Goal: Transaction & Acquisition: Purchase product/service

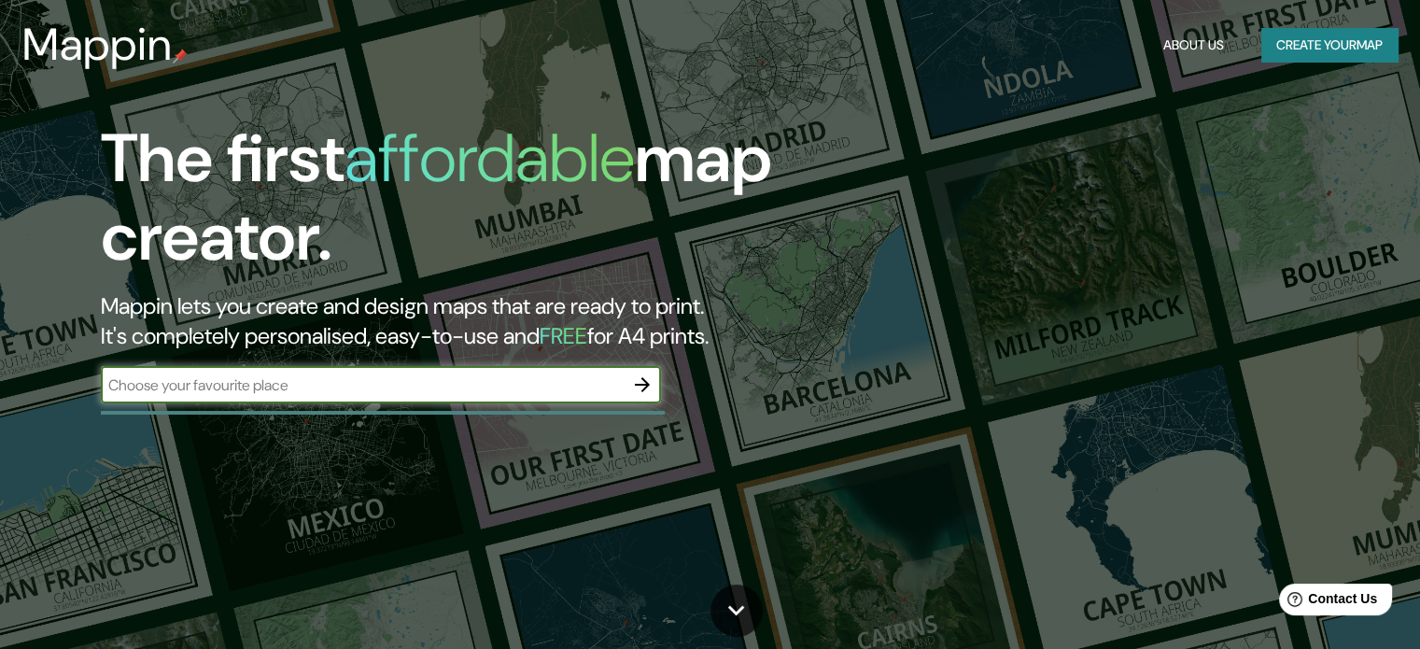
click at [387, 386] on input "text" at bounding box center [362, 384] width 523 height 21
type input "guatemala"
click at [653, 385] on icon "button" at bounding box center [642, 384] width 22 height 22
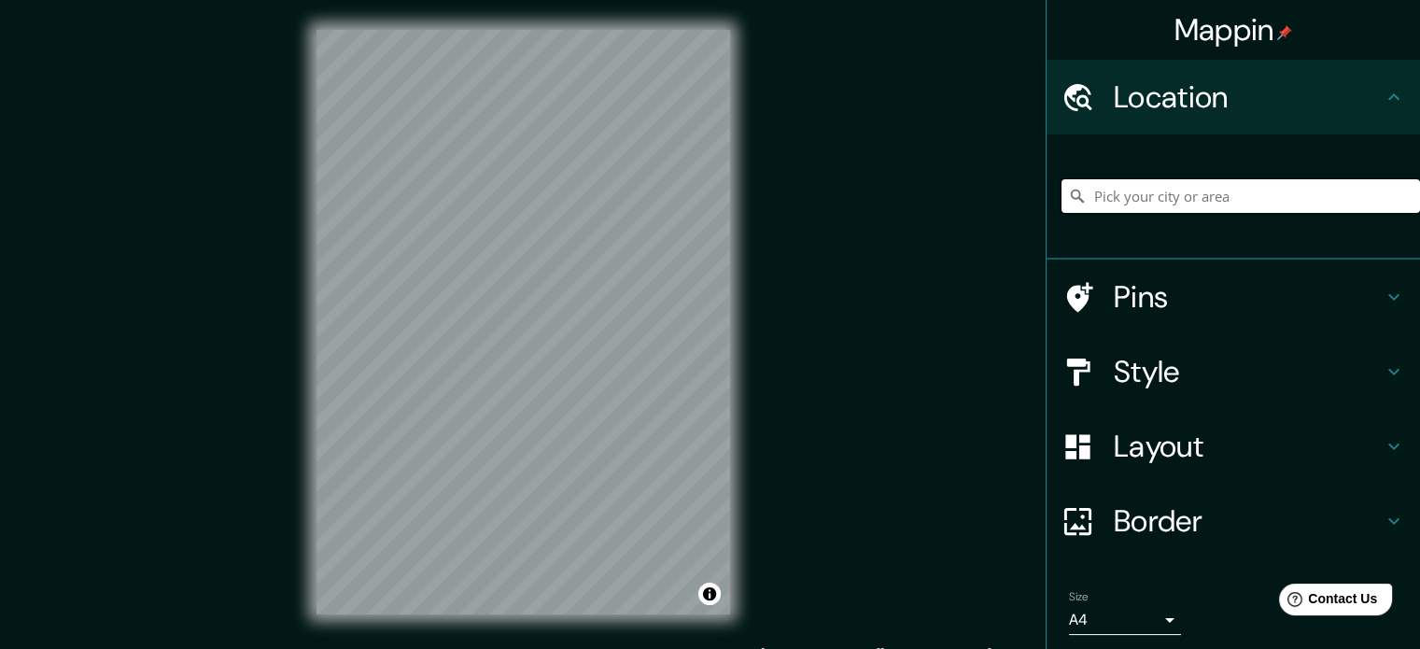
click at [1209, 191] on input "Pick your city or area" at bounding box center [1240, 196] width 358 height 34
click at [1109, 197] on input "Guatemala" at bounding box center [1240, 196] width 358 height 34
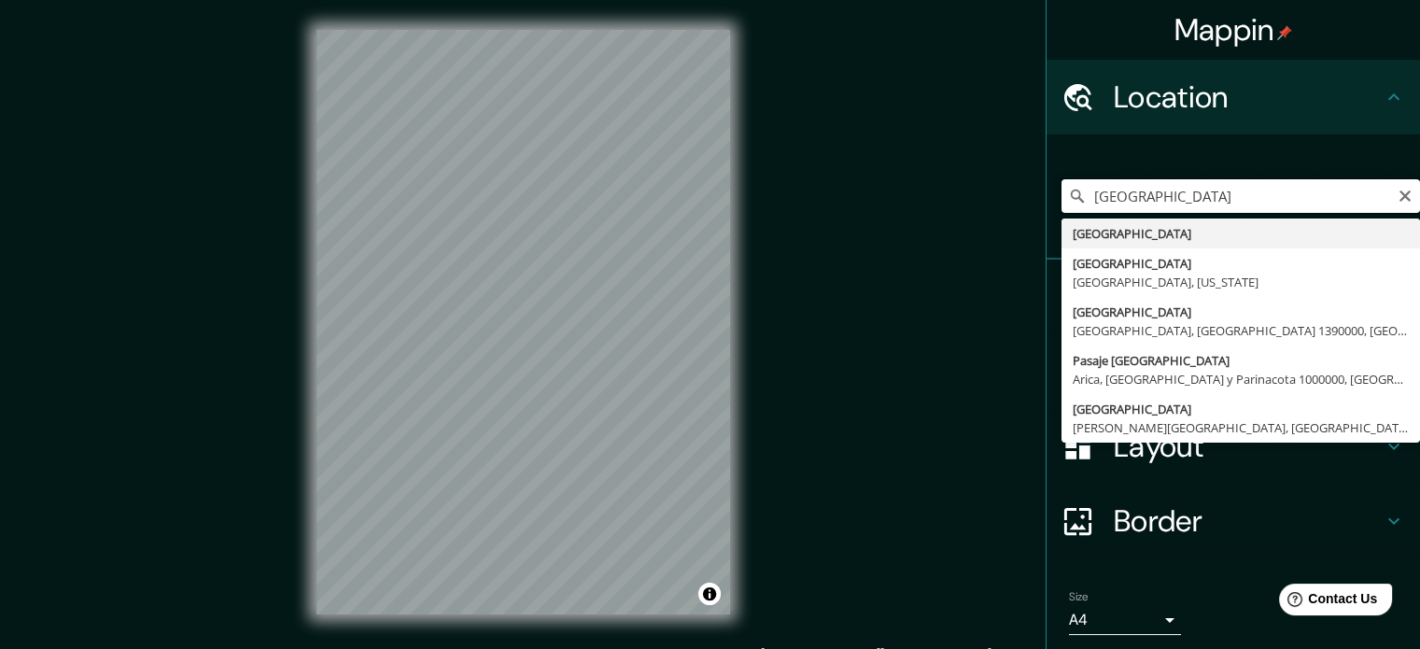
click at [1109, 197] on input "Guatemala" at bounding box center [1240, 196] width 358 height 34
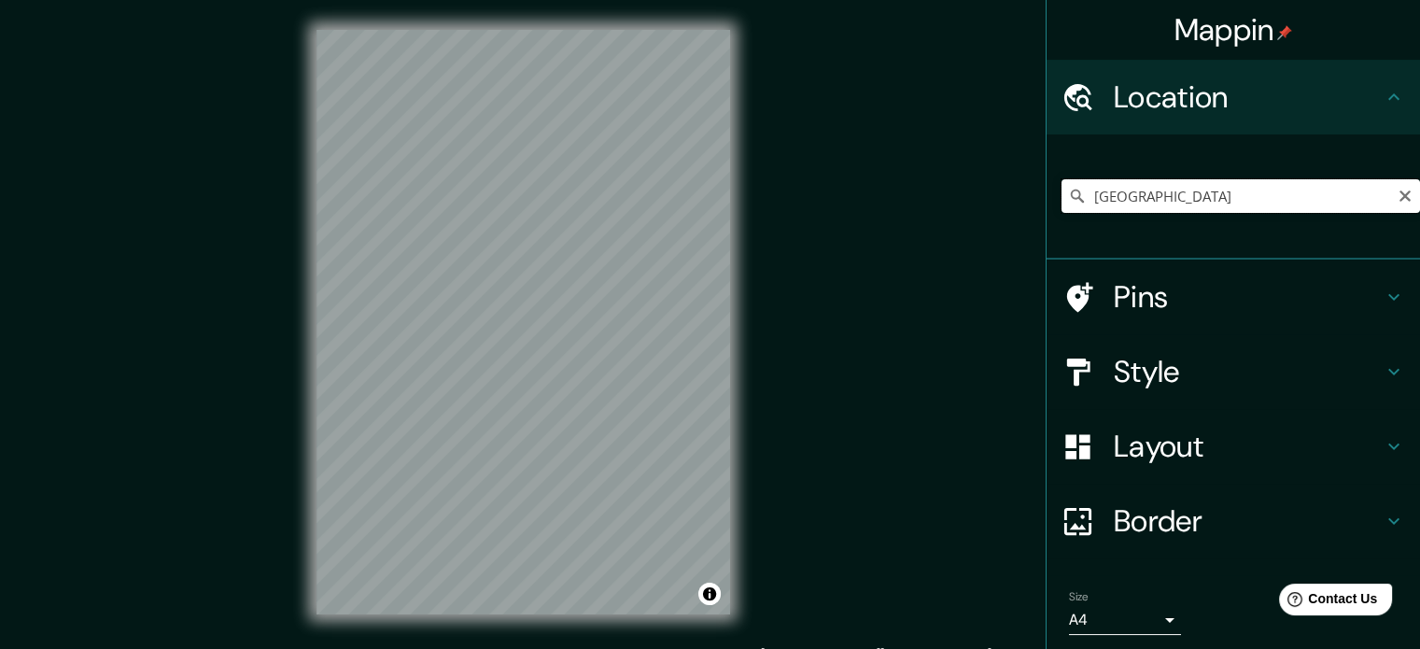
click at [1128, 203] on input "Guatemala" at bounding box center [1240, 196] width 358 height 34
type input "Antigua Guatemala, Departamento de Sacatepéquez, Guatemala"
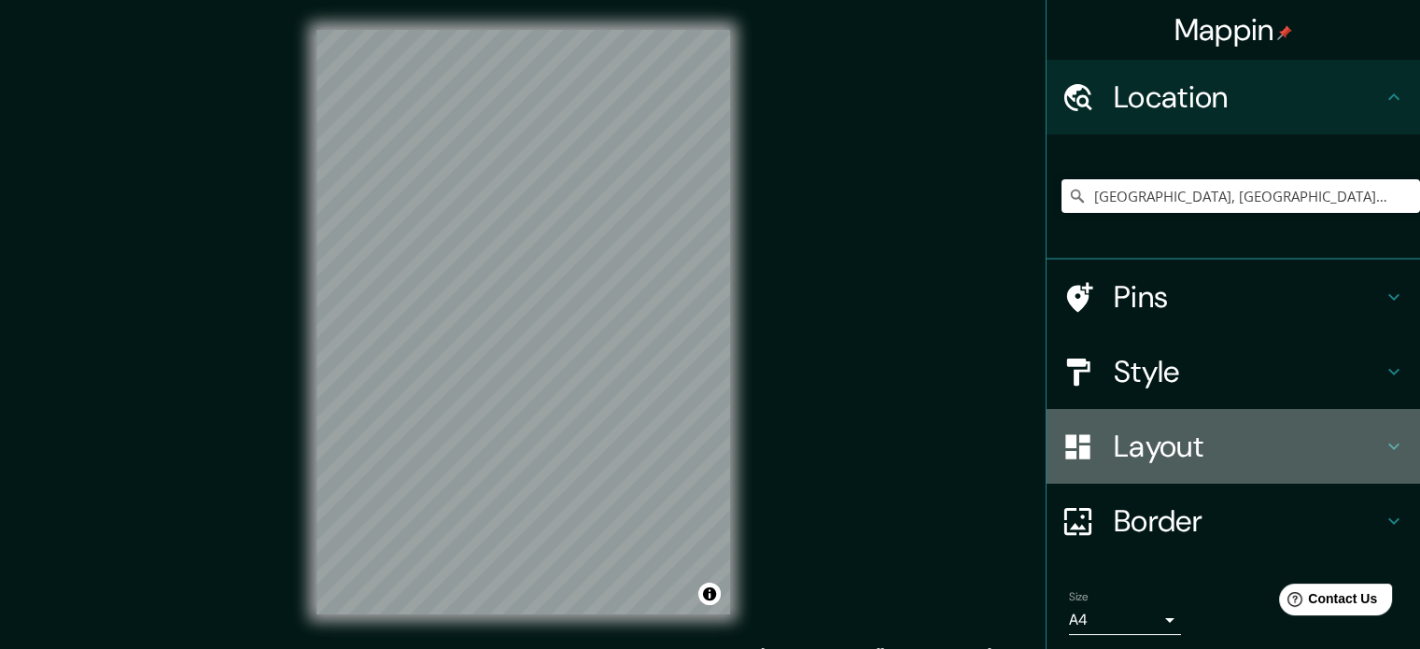
click at [1203, 440] on h4 "Layout" at bounding box center [1248, 446] width 269 height 37
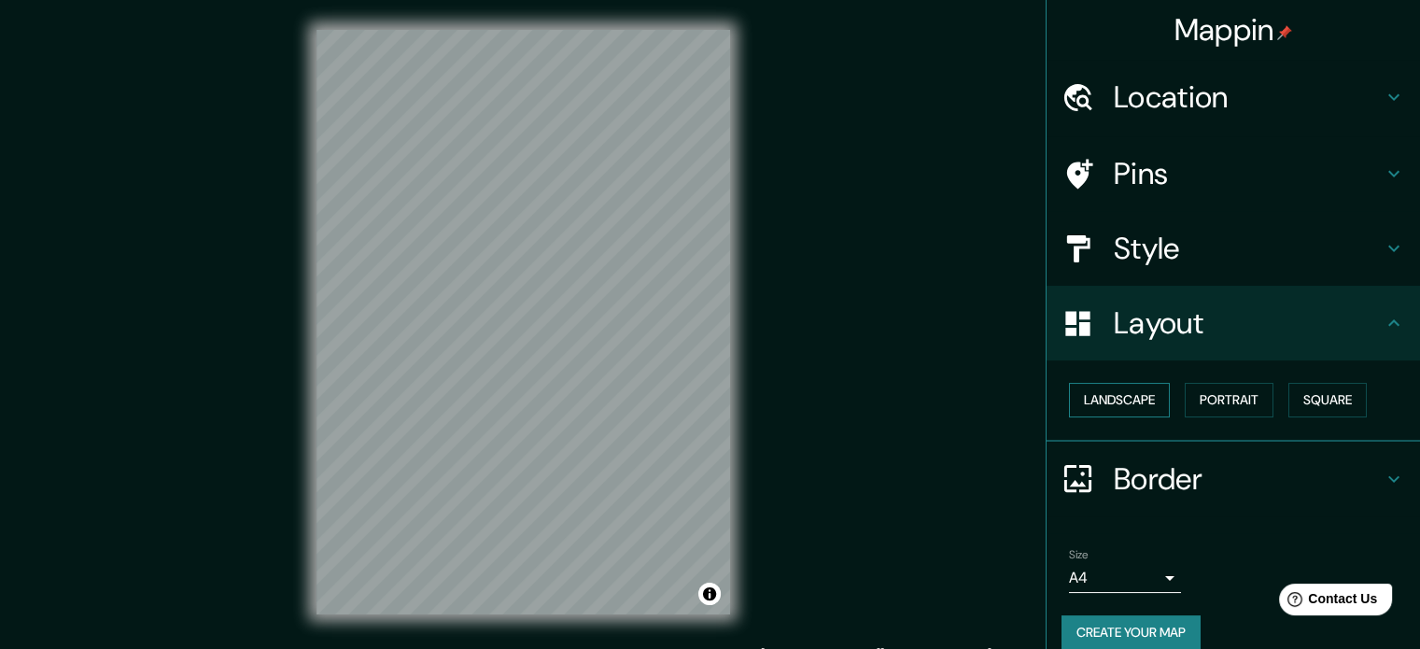
click at [1115, 392] on button "Landscape" at bounding box center [1119, 400] width 101 height 35
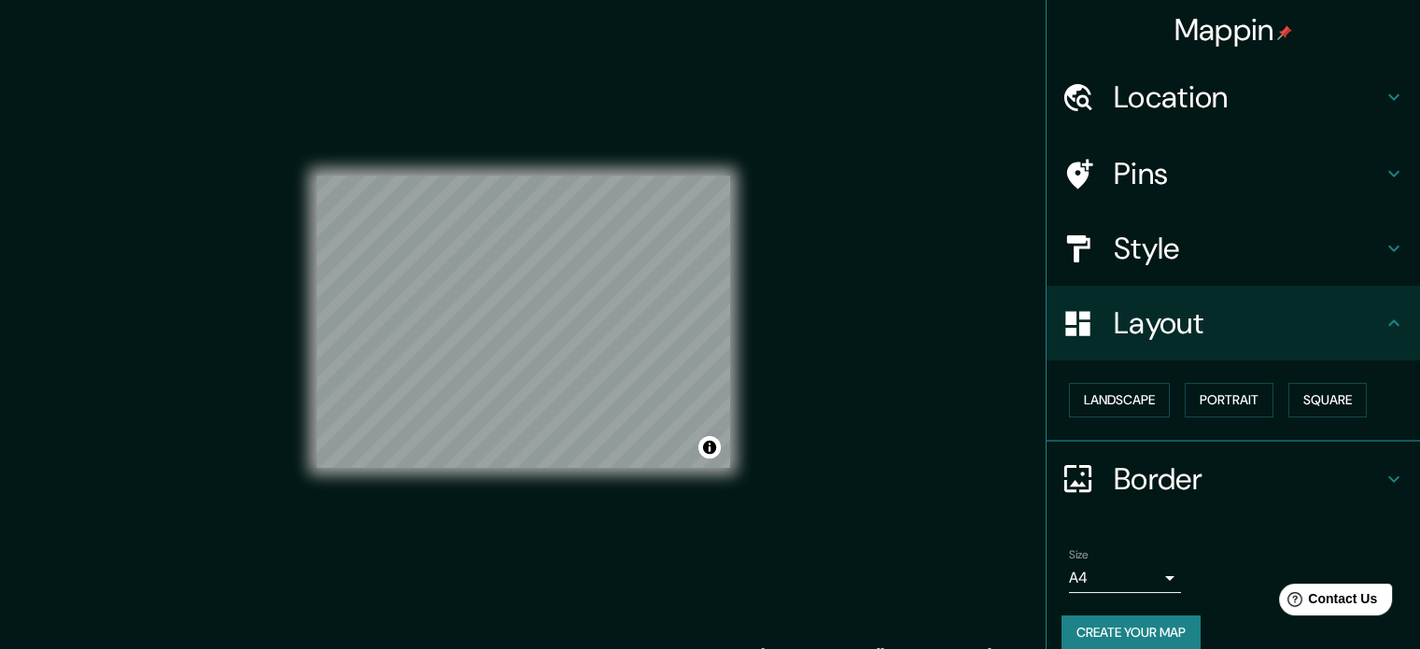
click at [1177, 479] on h4 "Border" at bounding box center [1248, 478] width 269 height 37
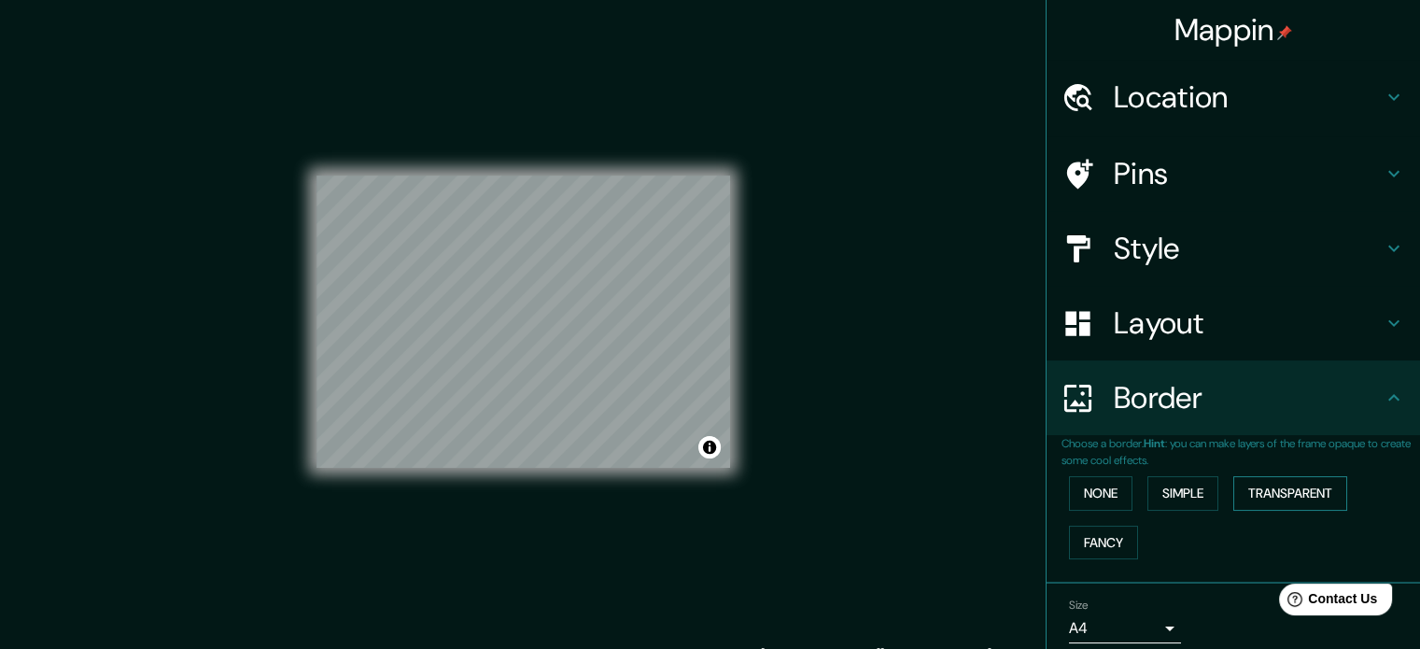
click at [1283, 492] on button "Transparent" at bounding box center [1290, 493] width 114 height 35
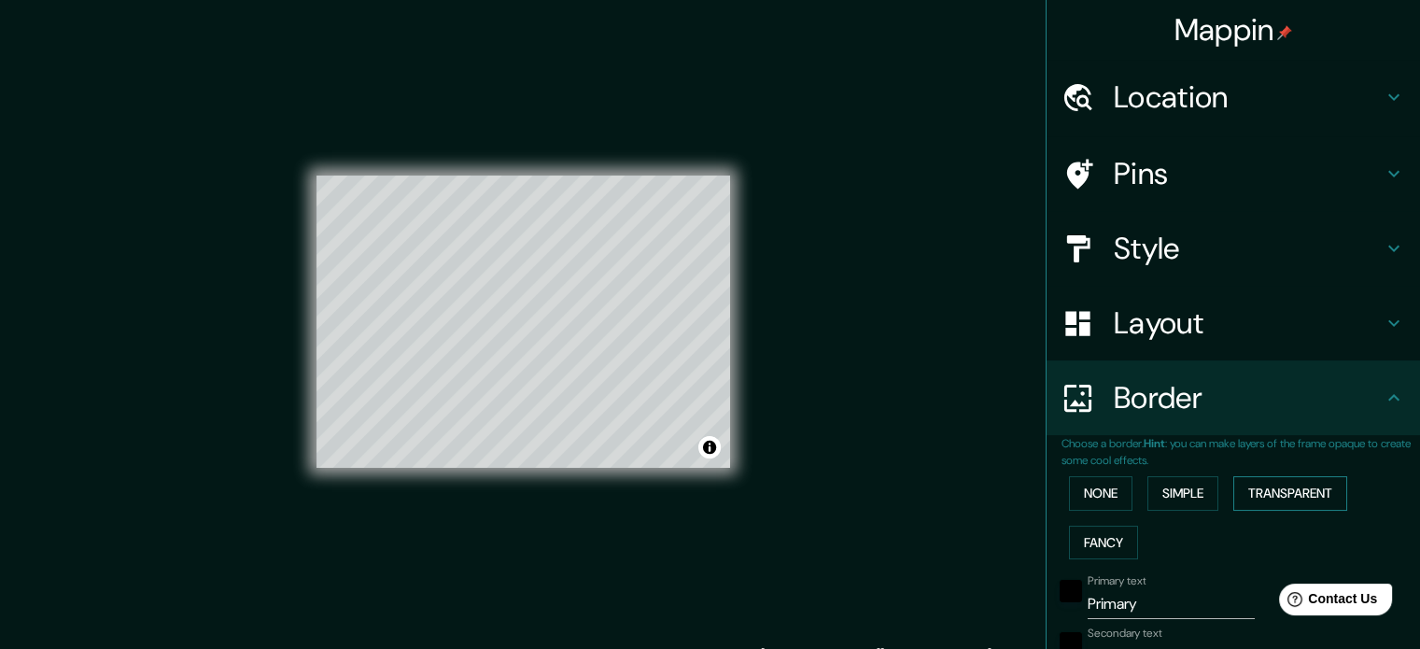
click at [1283, 492] on button "Transparent" at bounding box center [1290, 493] width 114 height 35
type input "213"
type input "35"
click at [1105, 492] on button "None" at bounding box center [1100, 493] width 63 height 35
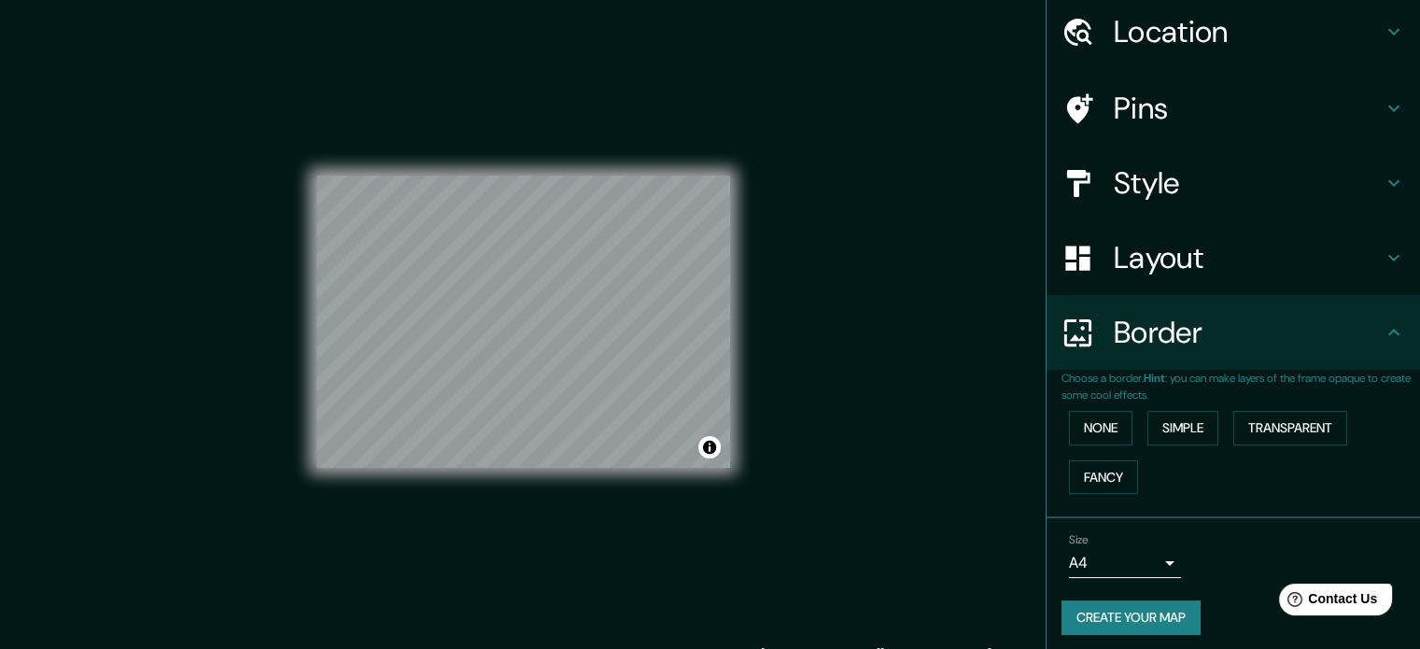
scroll to position [71, 0]
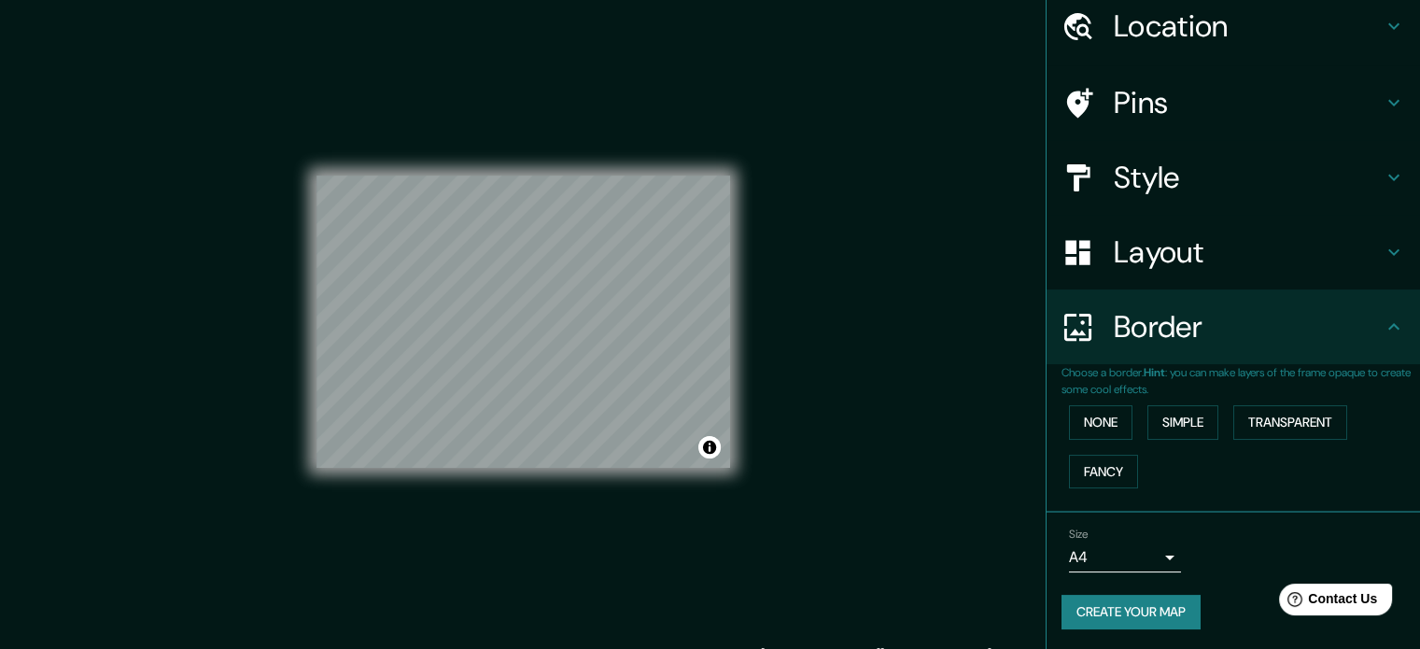
click at [1136, 558] on body "Mappin Location Antigua Guatemala, Departamento de Sacatepéquez, Guatemala Anti…" at bounding box center [710, 324] width 1420 height 649
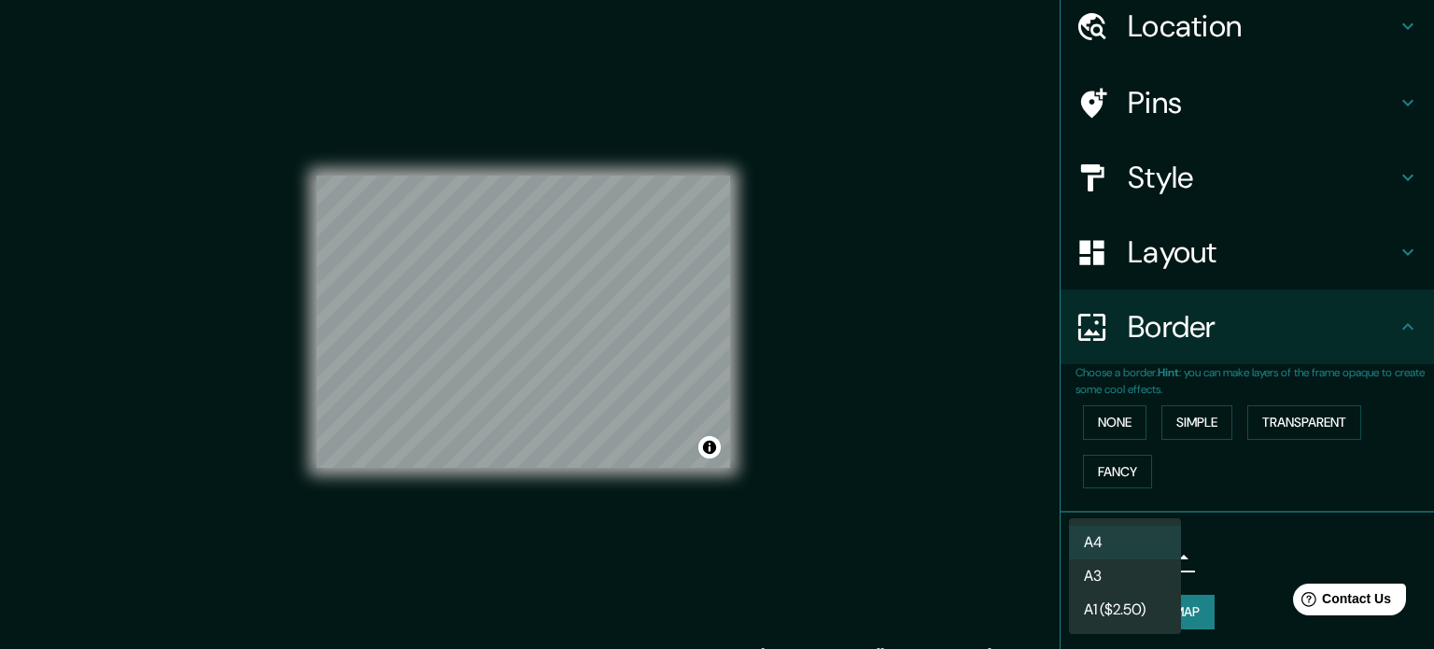
click at [1115, 578] on li "A3" at bounding box center [1125, 576] width 112 height 34
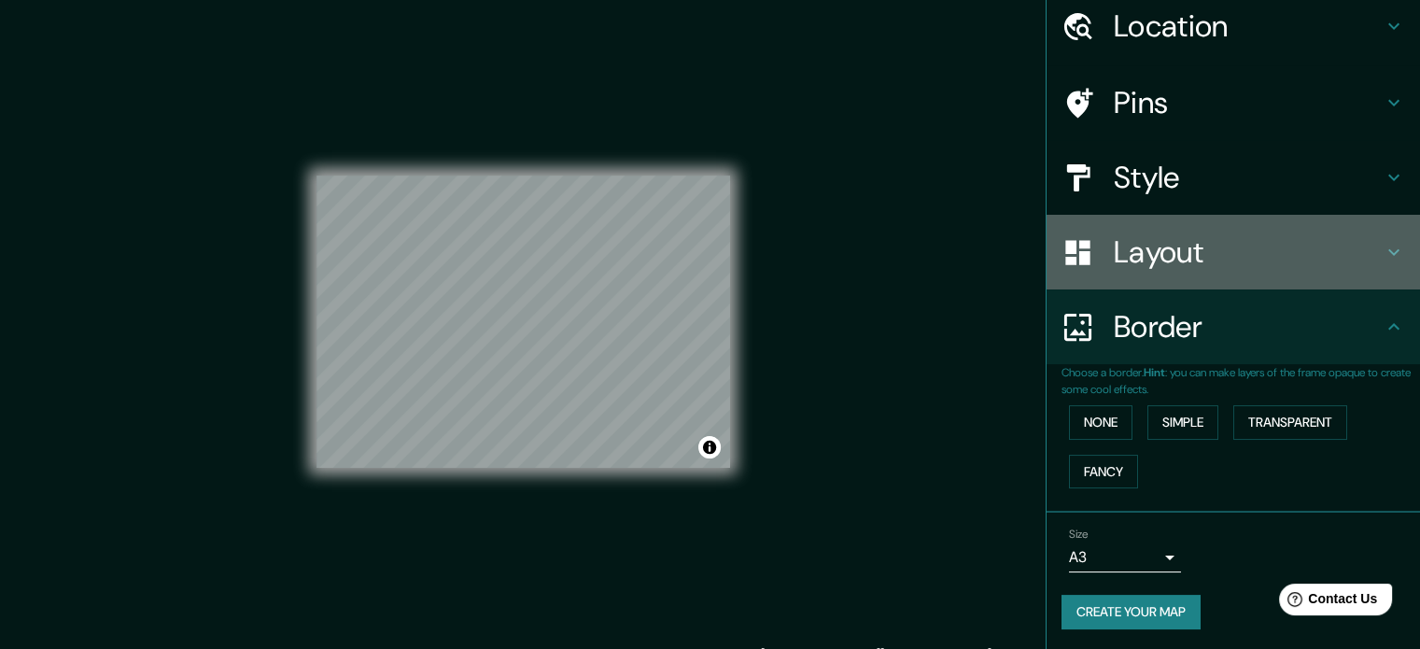
click at [1204, 242] on h4 "Layout" at bounding box center [1248, 251] width 269 height 37
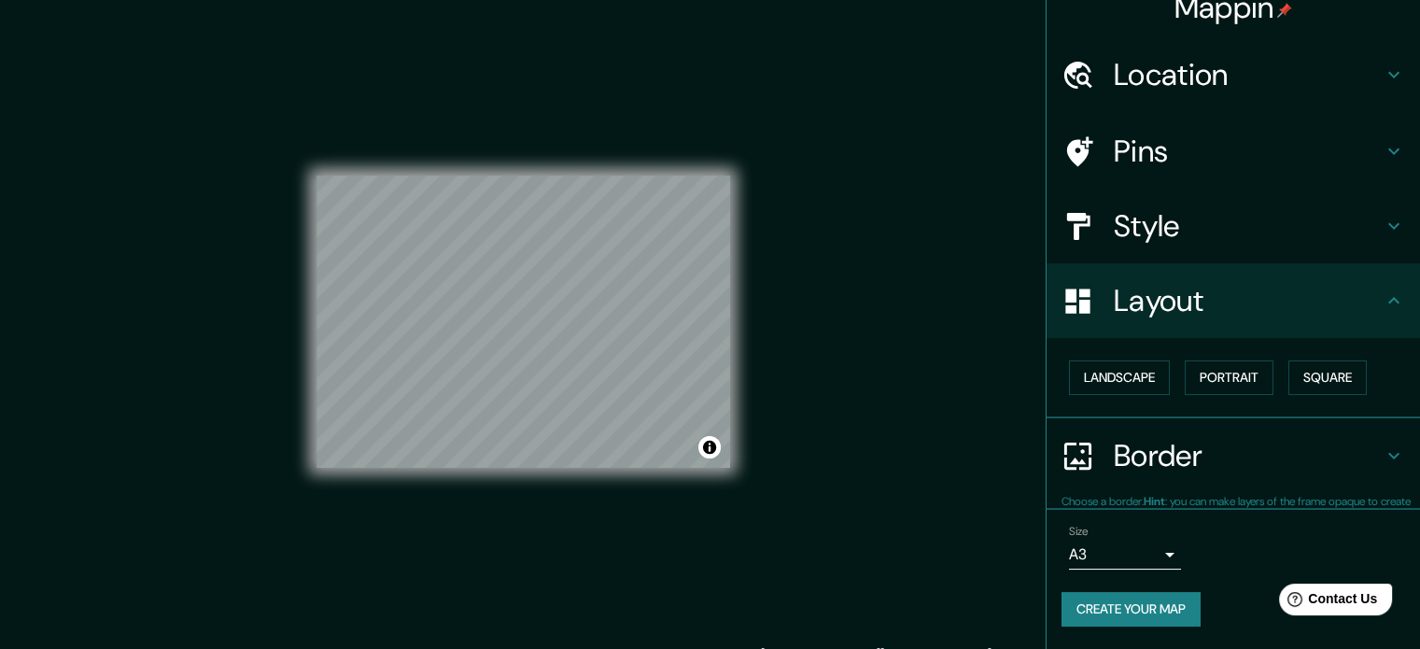
scroll to position [21, 0]
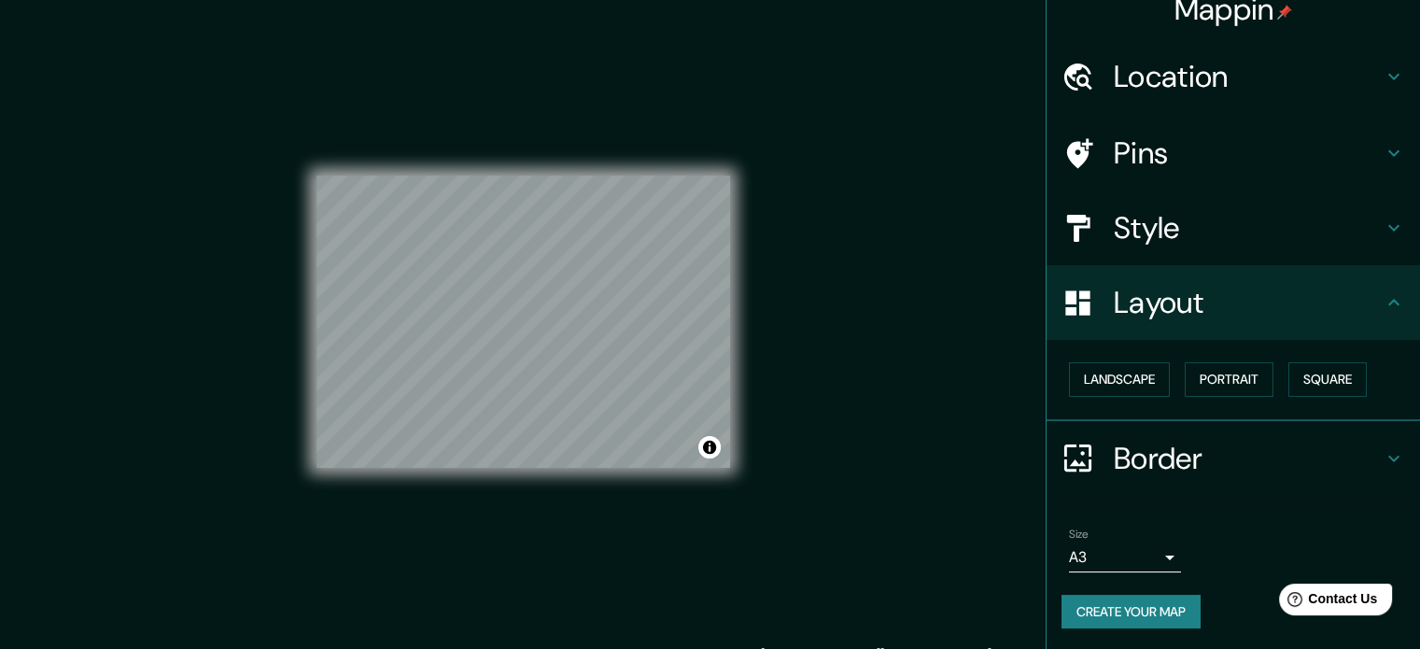
click at [1156, 234] on h4 "Style" at bounding box center [1248, 227] width 269 height 37
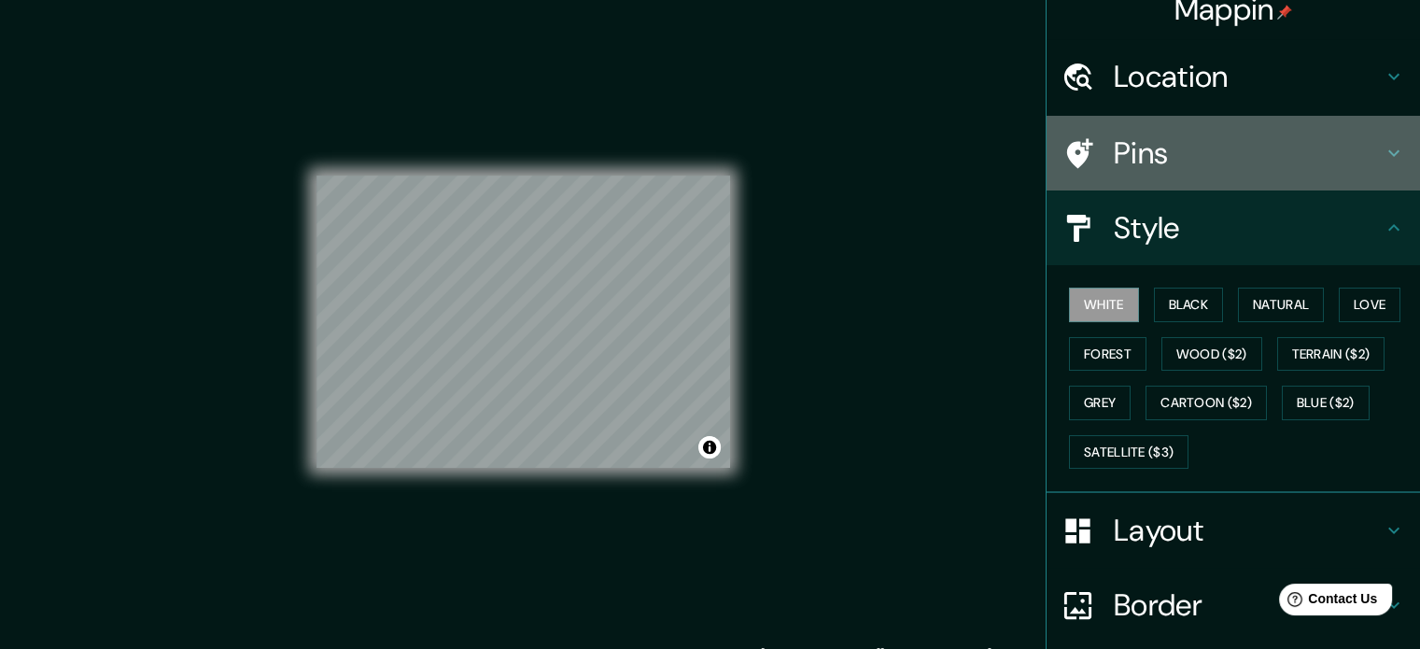
click at [1161, 145] on h4 "Pins" at bounding box center [1248, 152] width 269 height 37
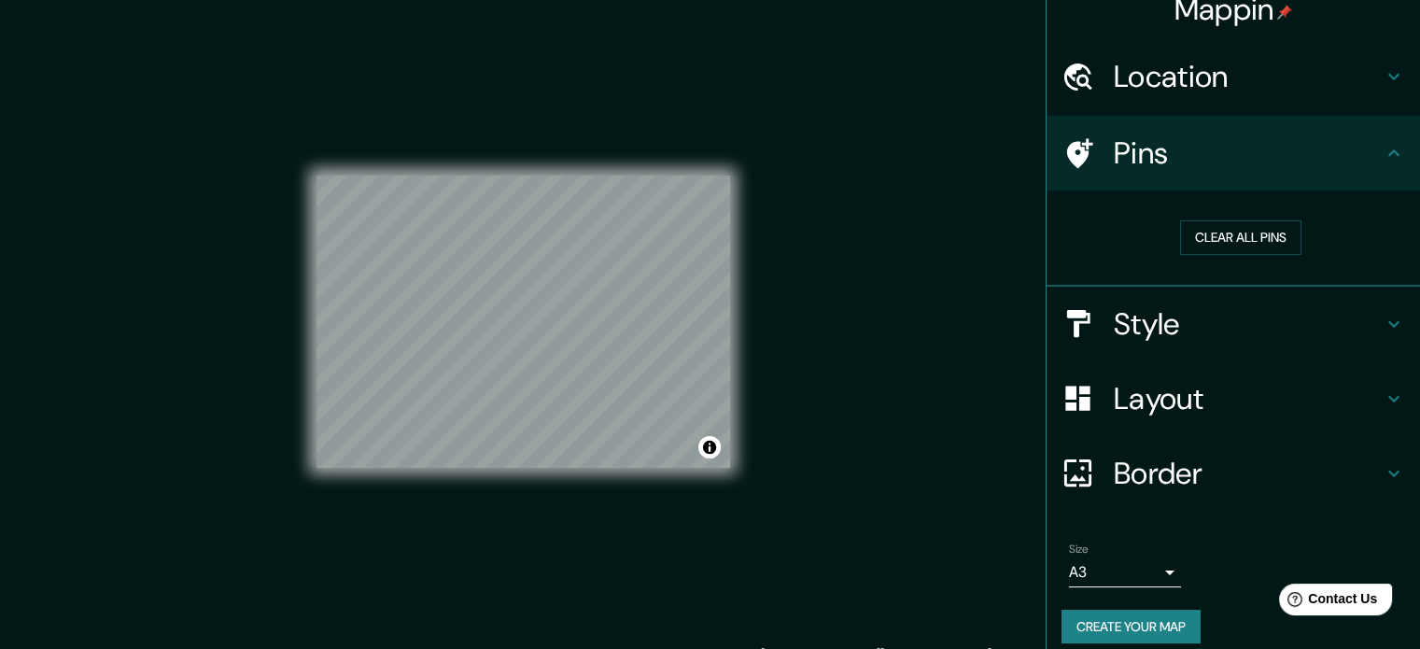
click at [1185, 96] on div "Location" at bounding box center [1232, 76] width 373 height 75
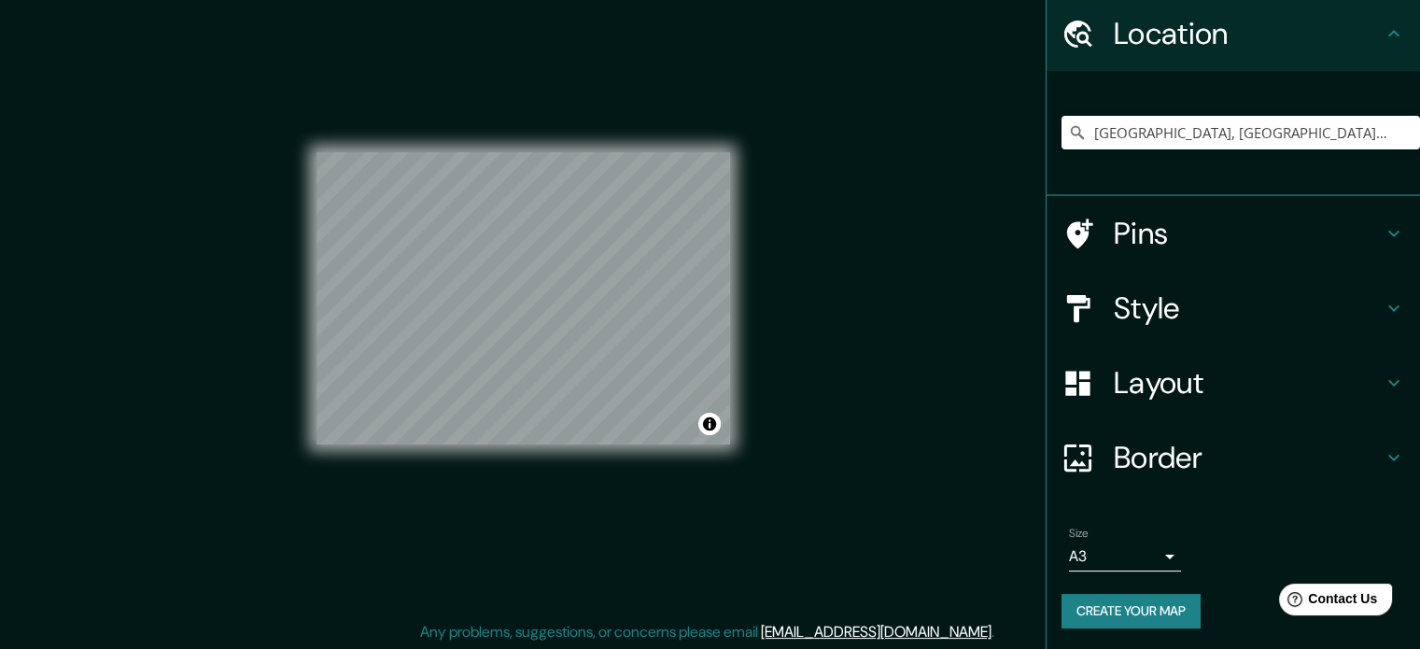
scroll to position [24, 0]
click at [1151, 603] on button "Create your map" at bounding box center [1130, 611] width 139 height 35
click at [1121, 601] on button "Create your map" at bounding box center [1130, 611] width 139 height 35
click at [1131, 602] on button "Create your map" at bounding box center [1130, 611] width 139 height 35
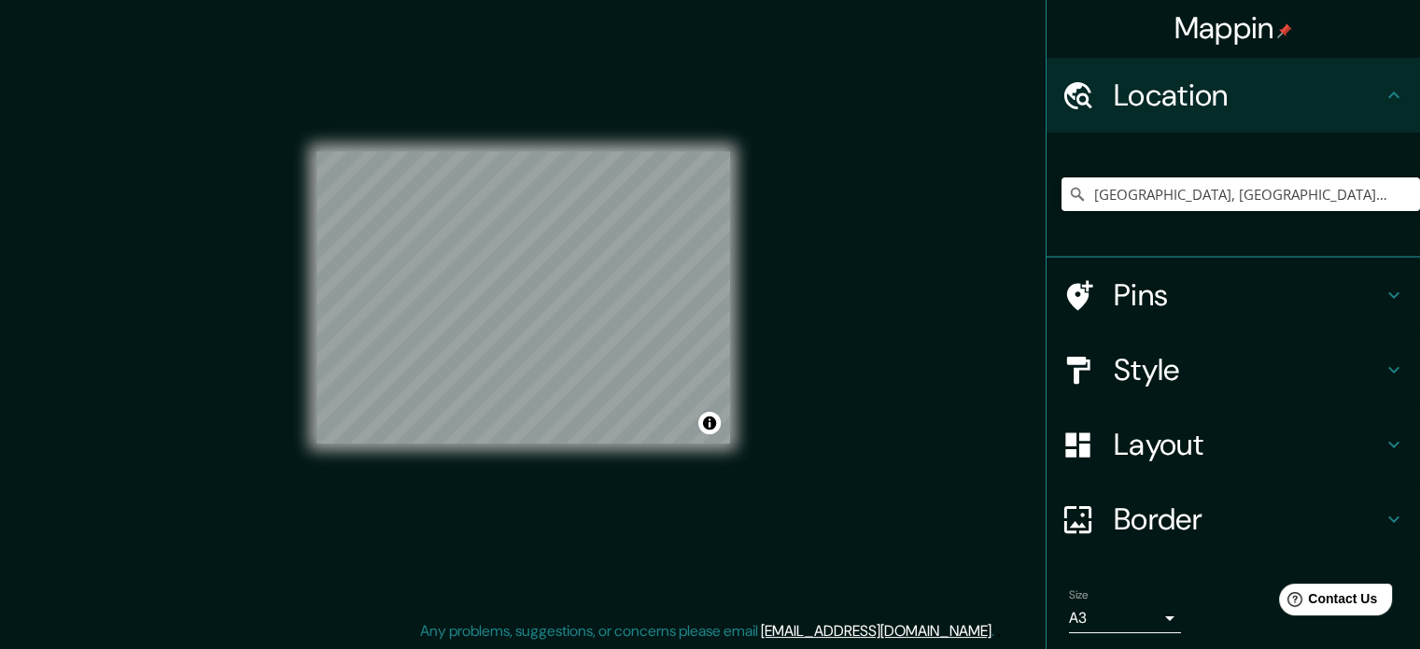
scroll to position [63, 0]
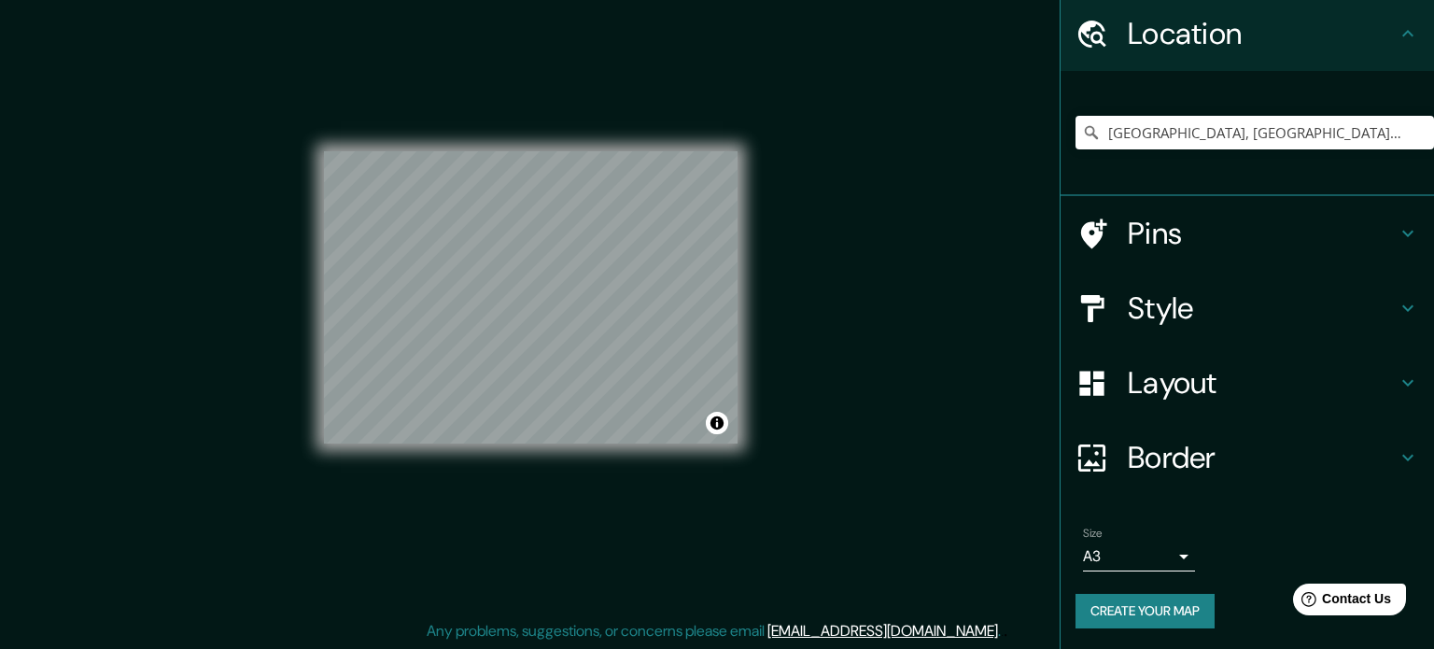
click at [1129, 562] on body "Mappin Location Antigua Guatemala, Departamento de Sacatepéquez, Guatemala Anti…" at bounding box center [717, 300] width 1434 height 649
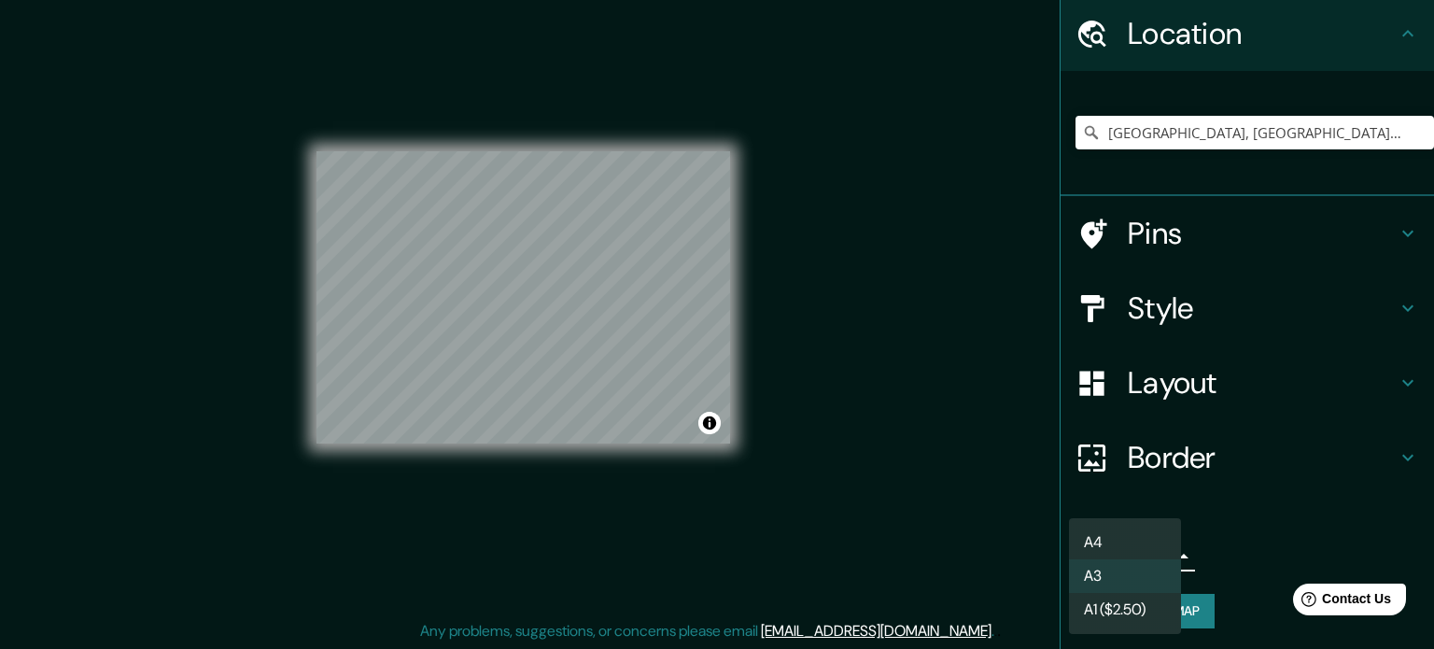
click at [1113, 544] on li "A4" at bounding box center [1125, 543] width 112 height 34
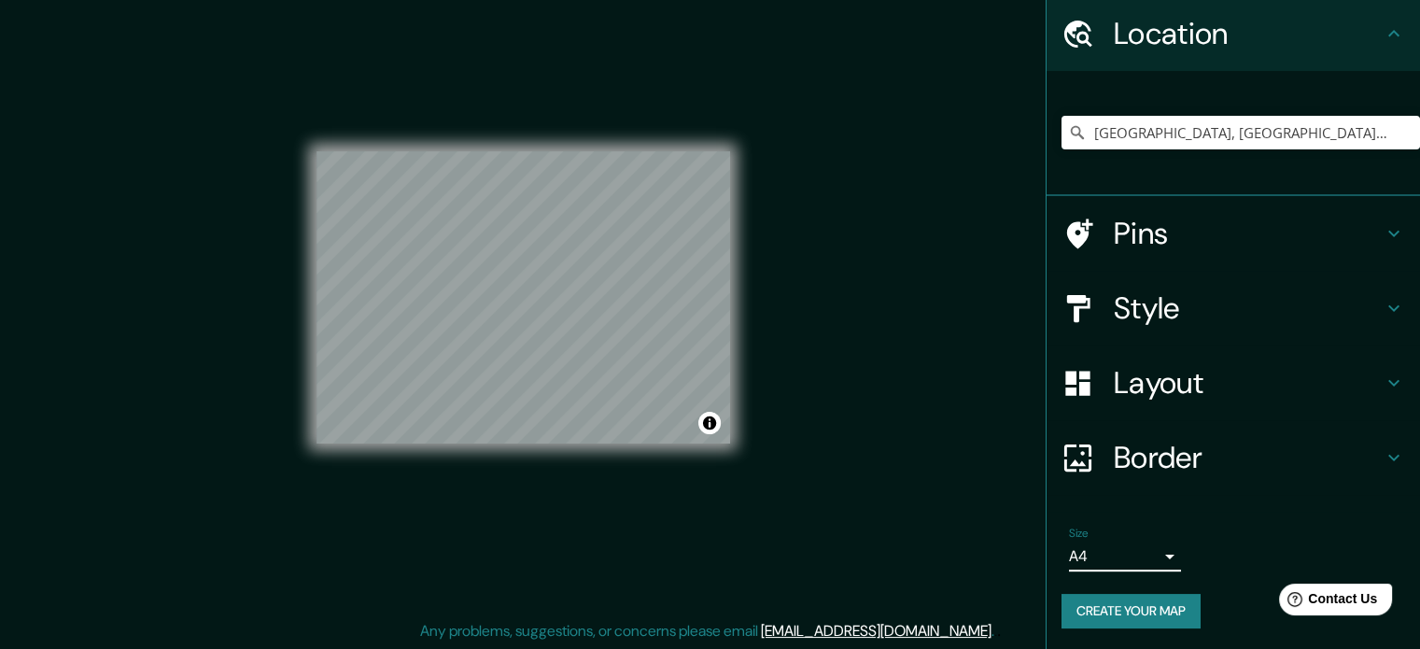
click at [1124, 560] on body "Mappin Location Antigua Guatemala, Departamento de Sacatepéquez, Guatemala Anti…" at bounding box center [710, 300] width 1420 height 649
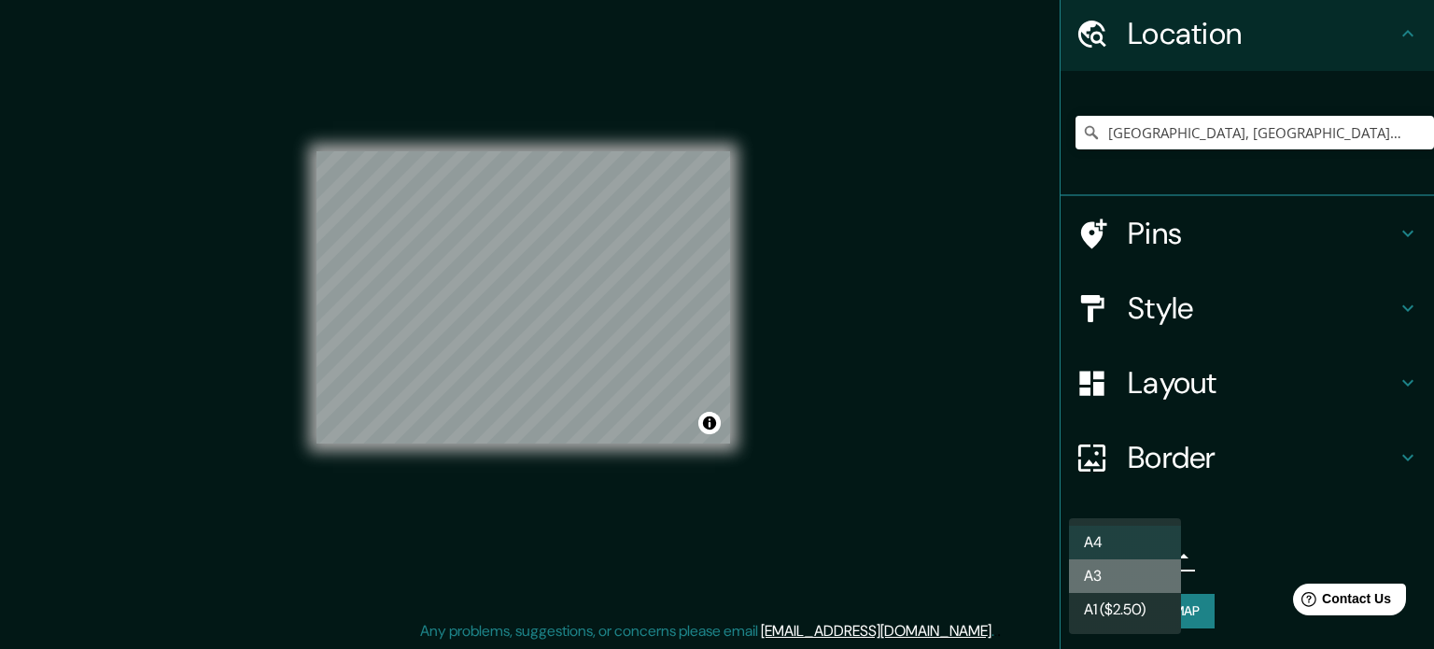
click at [1115, 577] on li "A3" at bounding box center [1125, 576] width 112 height 34
type input "a4"
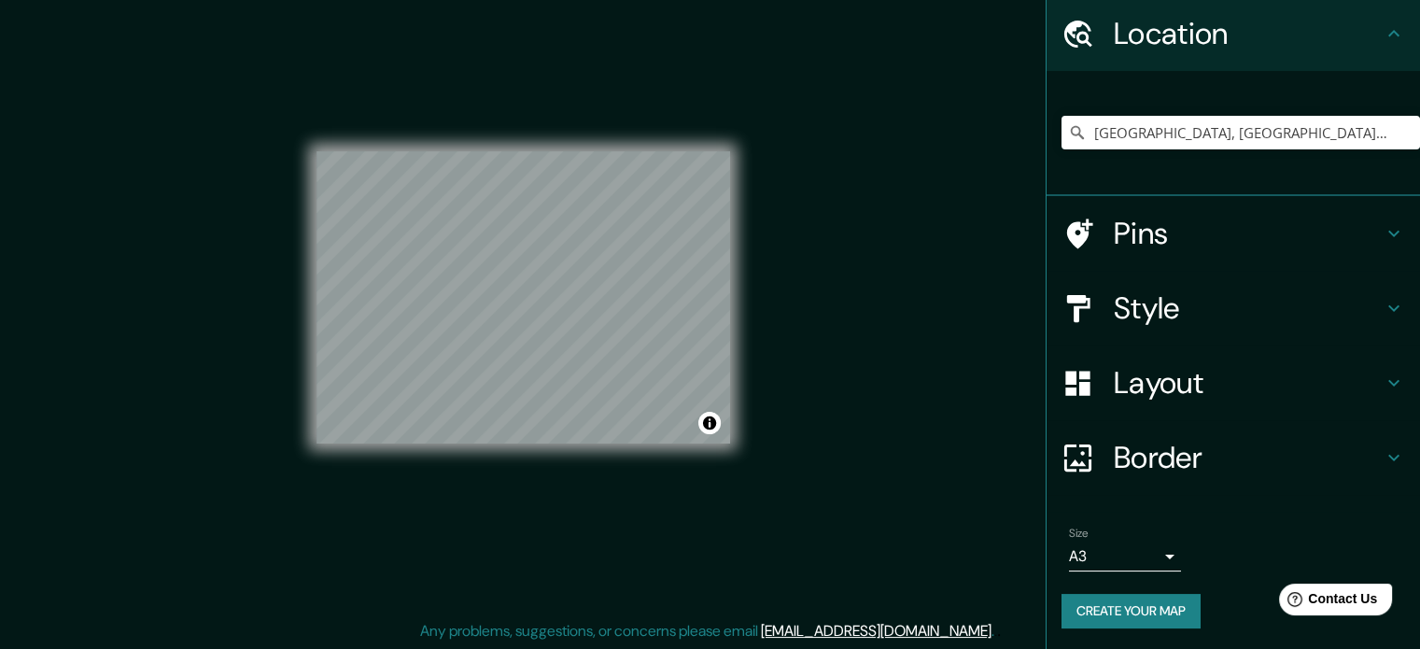
click at [1170, 554] on div "Size A3 a4" at bounding box center [1233, 549] width 344 height 60
click at [1153, 613] on button "Create your map" at bounding box center [1130, 611] width 139 height 35
click at [1143, 314] on h4 "Style" at bounding box center [1248, 307] width 269 height 37
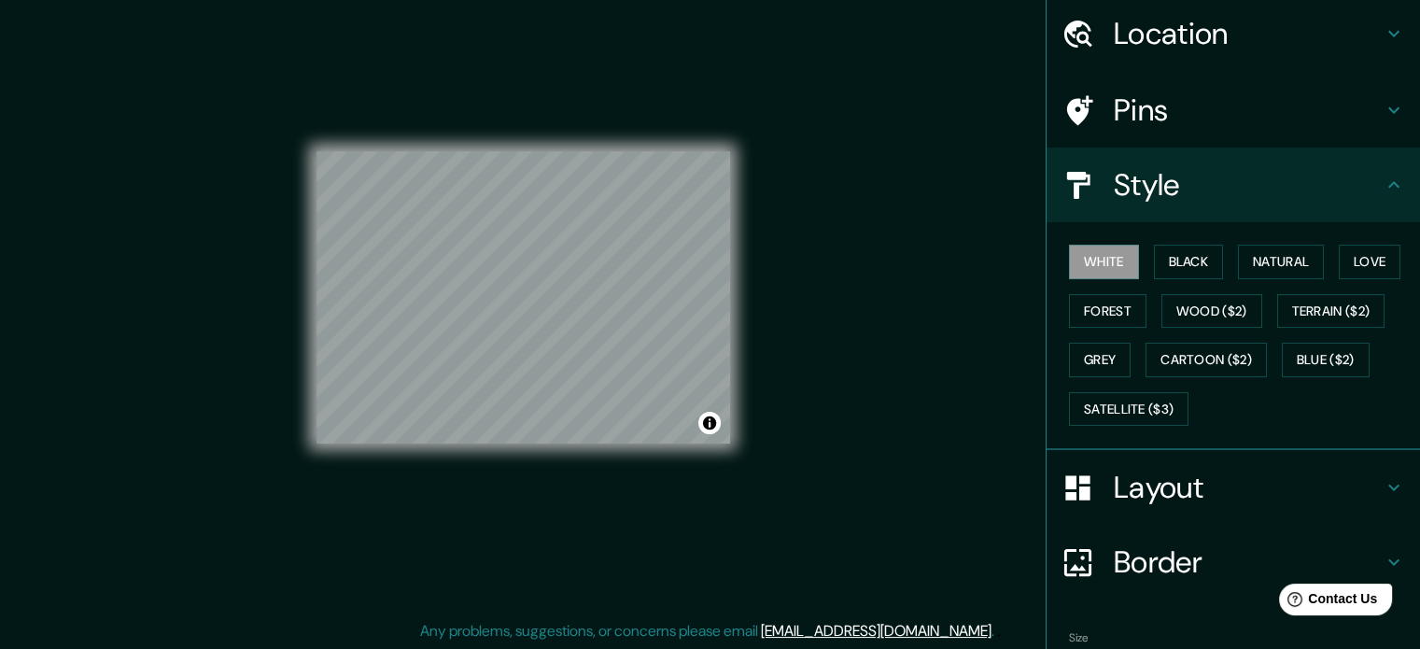
click at [1152, 481] on h4 "Layout" at bounding box center [1248, 487] width 269 height 37
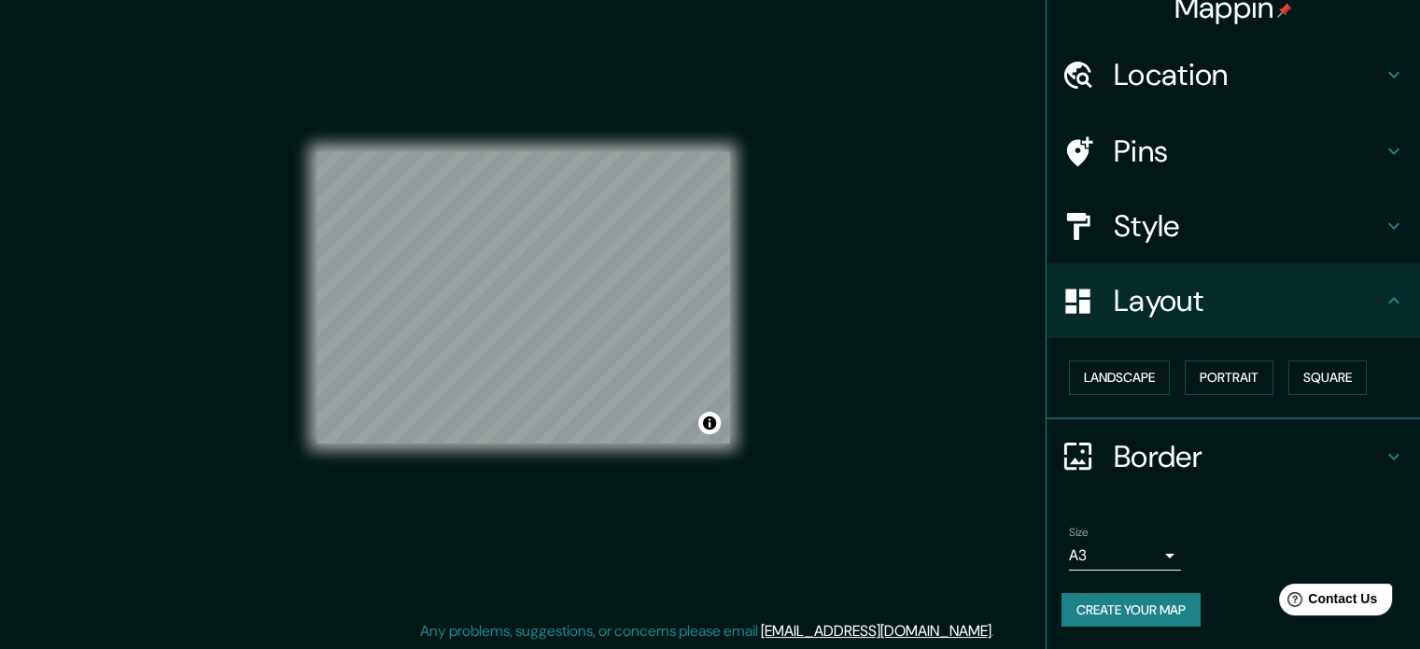
scroll to position [21, 0]
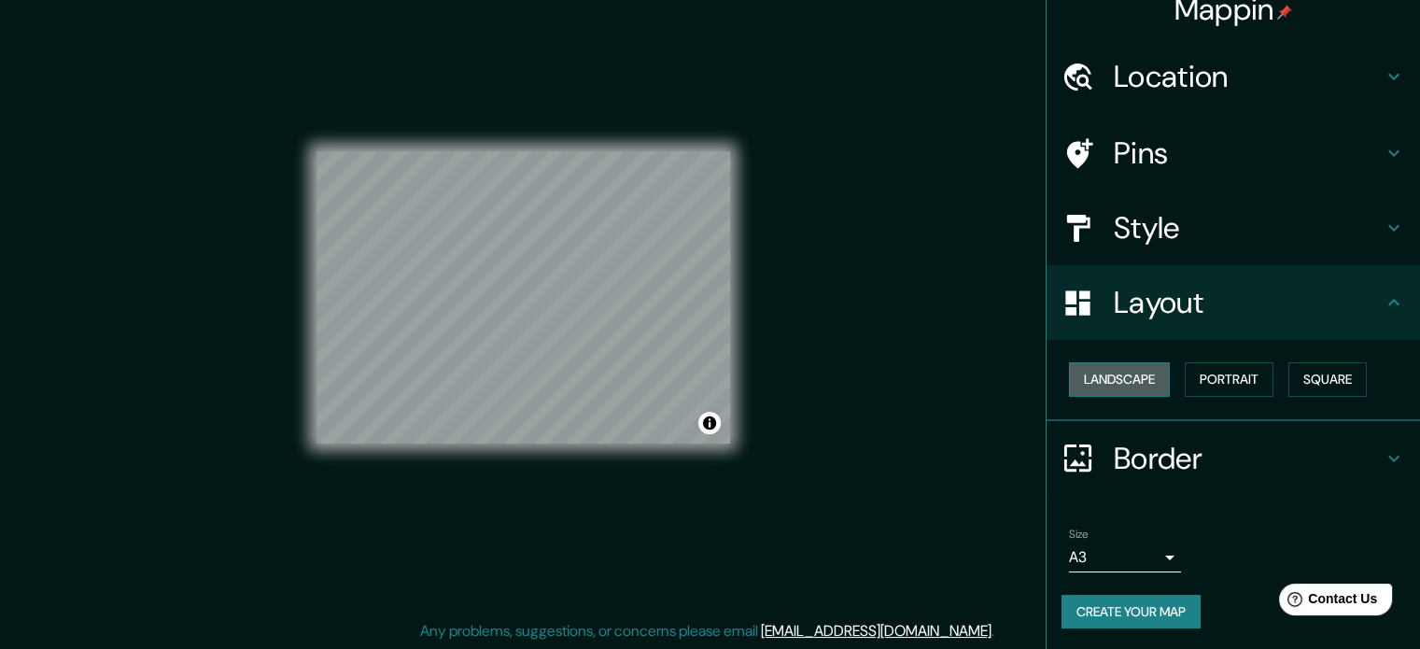
click at [1122, 372] on button "Landscape" at bounding box center [1119, 379] width 101 height 35
click at [1168, 161] on h4 "Pins" at bounding box center [1248, 152] width 269 height 37
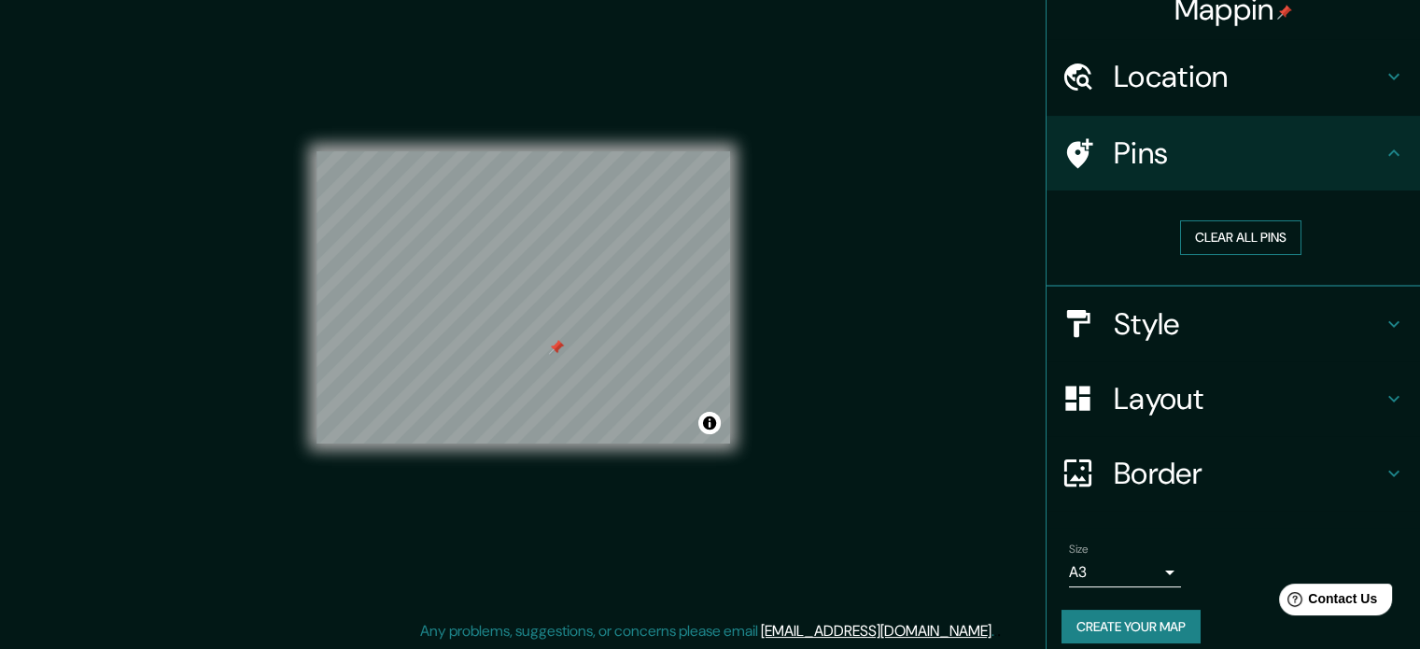
click at [1225, 251] on button "Clear all pins" at bounding box center [1240, 237] width 121 height 35
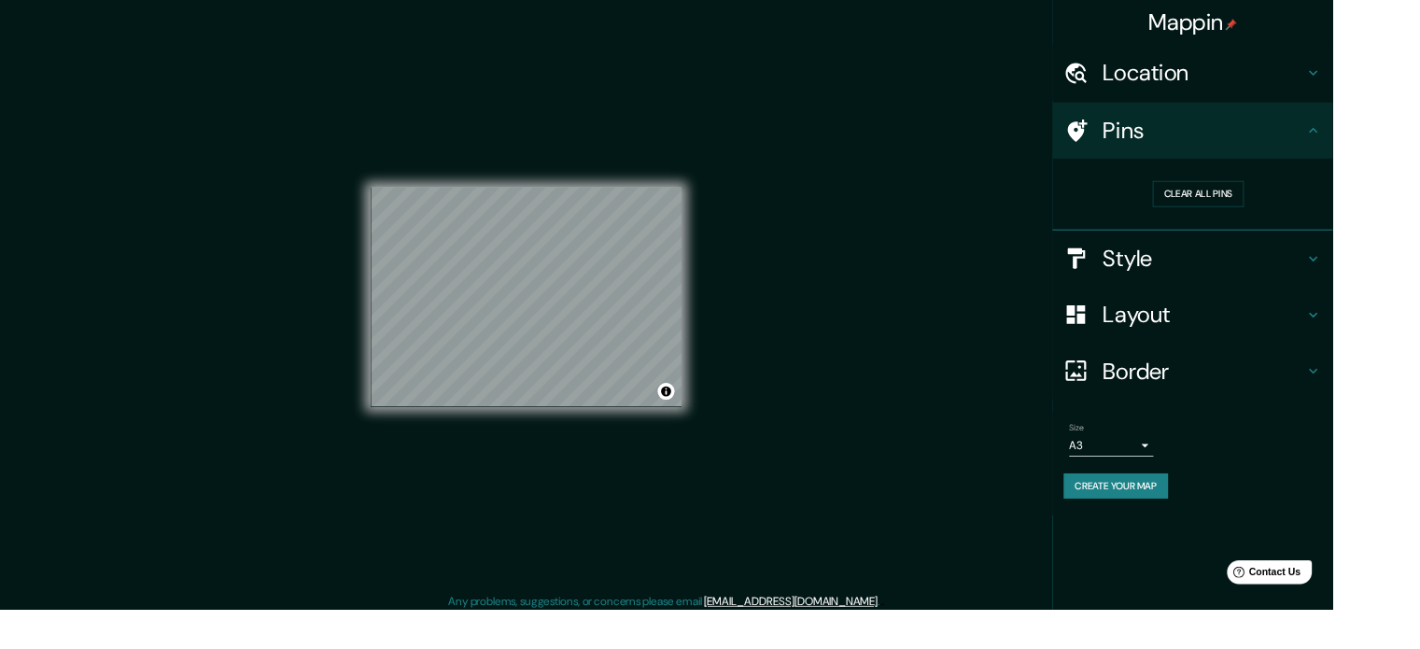
scroll to position [0, 0]
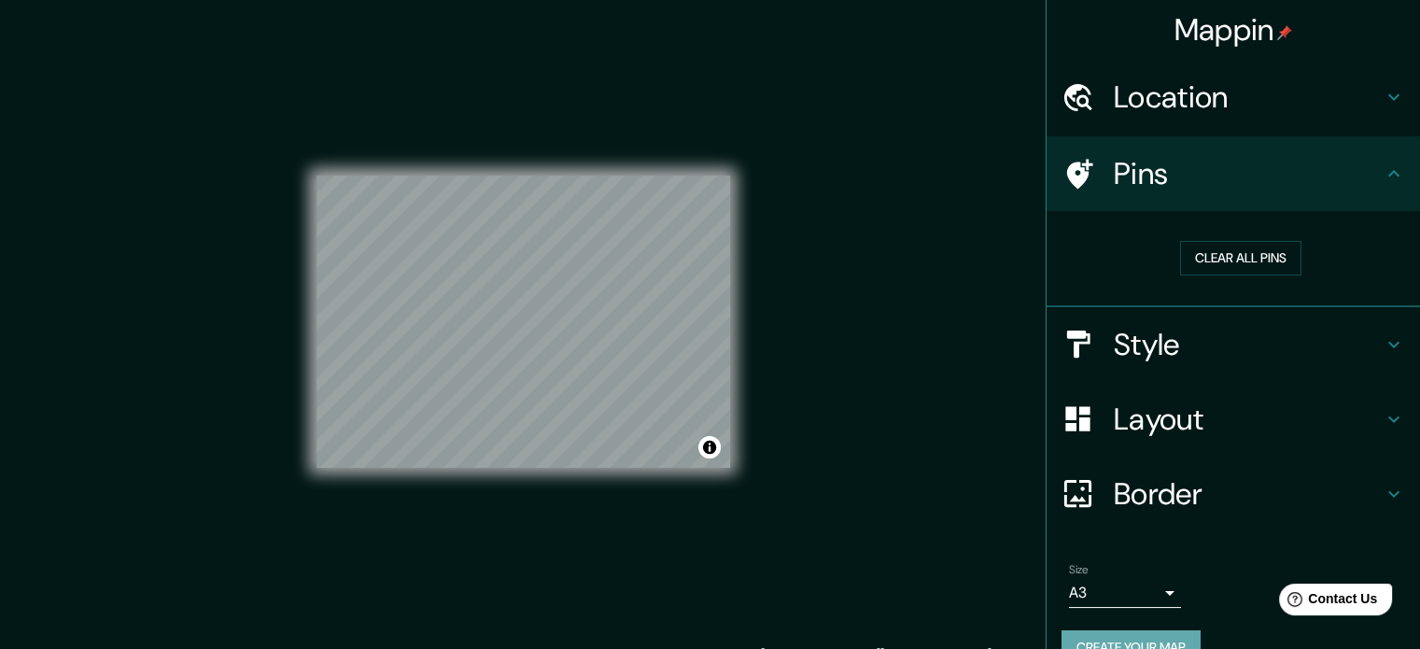
click at [1161, 632] on button "Create your map" at bounding box center [1130, 647] width 139 height 35
click at [1225, 266] on button "Clear all pins" at bounding box center [1240, 258] width 121 height 35
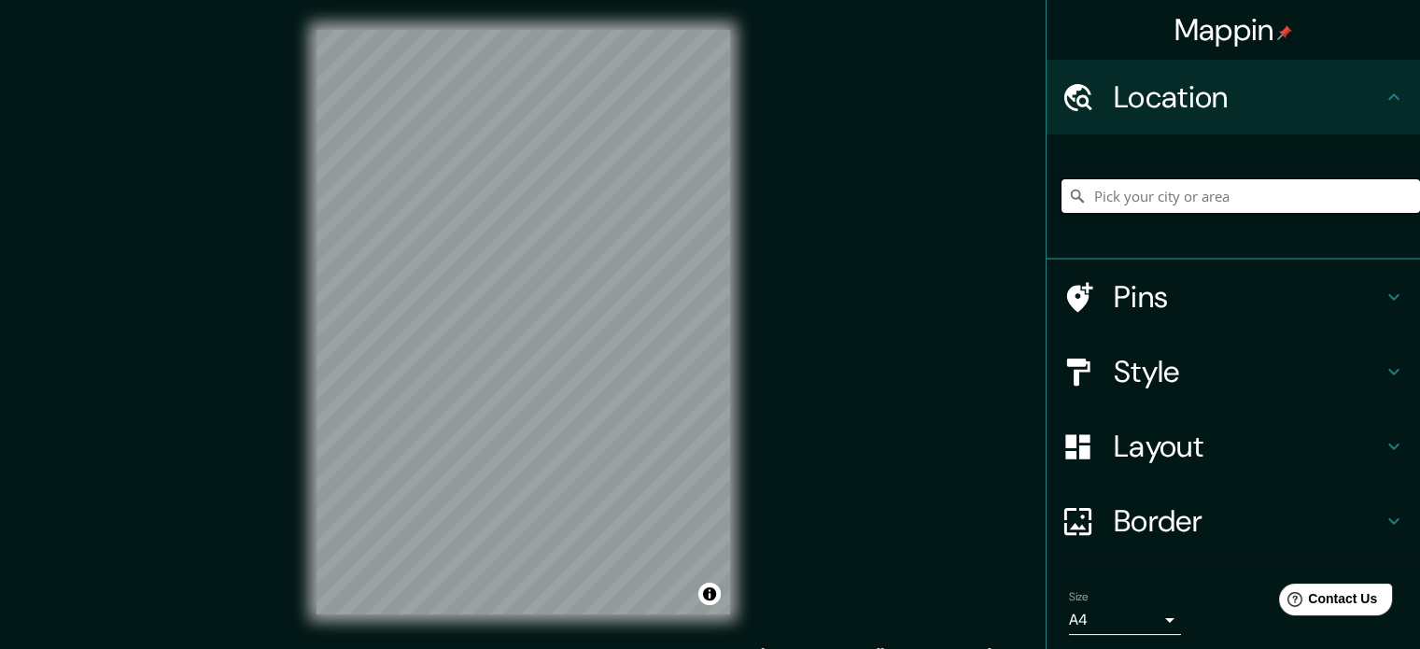
click at [1247, 203] on input "Pick your city or area" at bounding box center [1240, 196] width 358 height 34
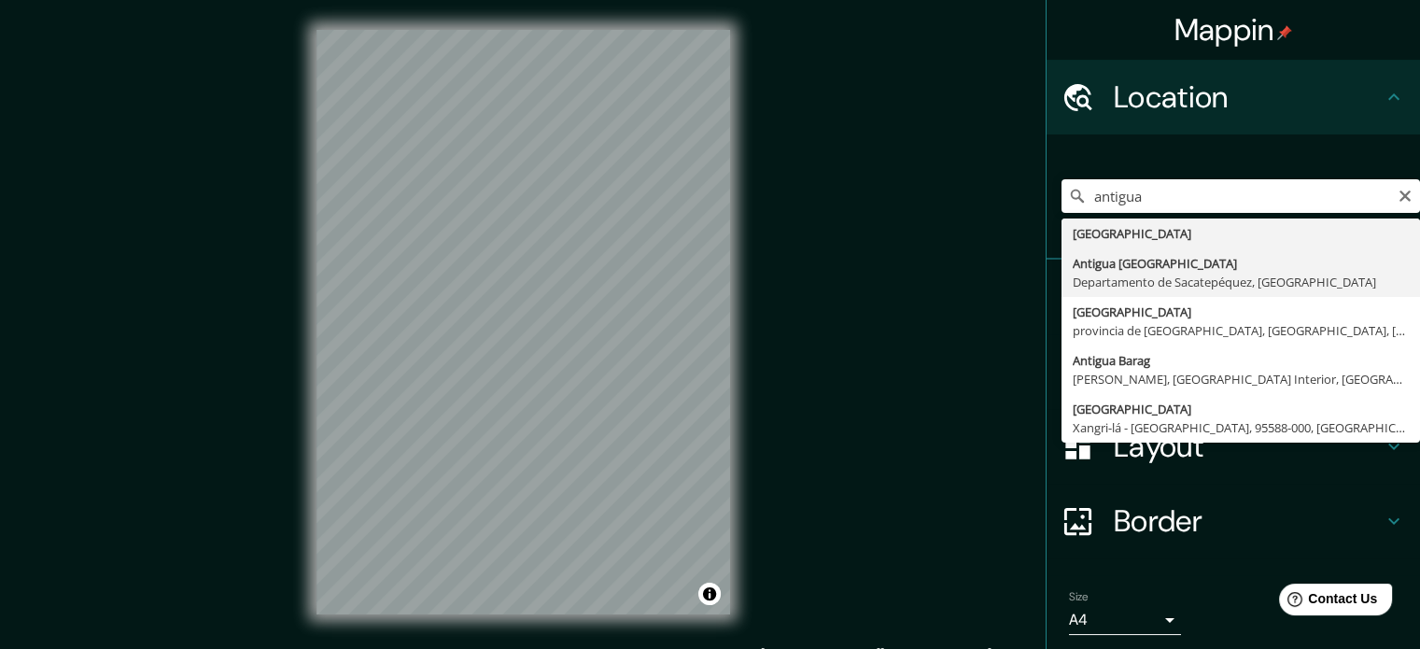
type input "[GEOGRAPHIC_DATA], [GEOGRAPHIC_DATA], [GEOGRAPHIC_DATA]"
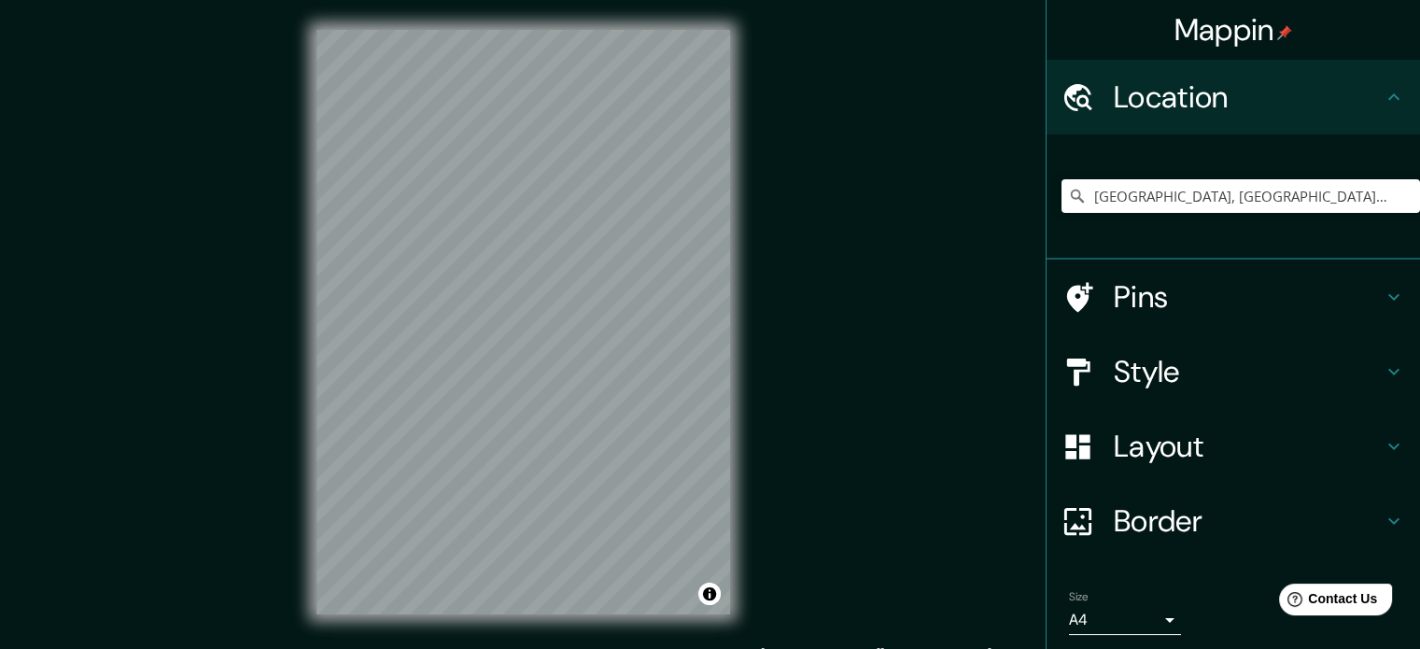
click at [1187, 445] on h4 "Layout" at bounding box center [1248, 446] width 269 height 37
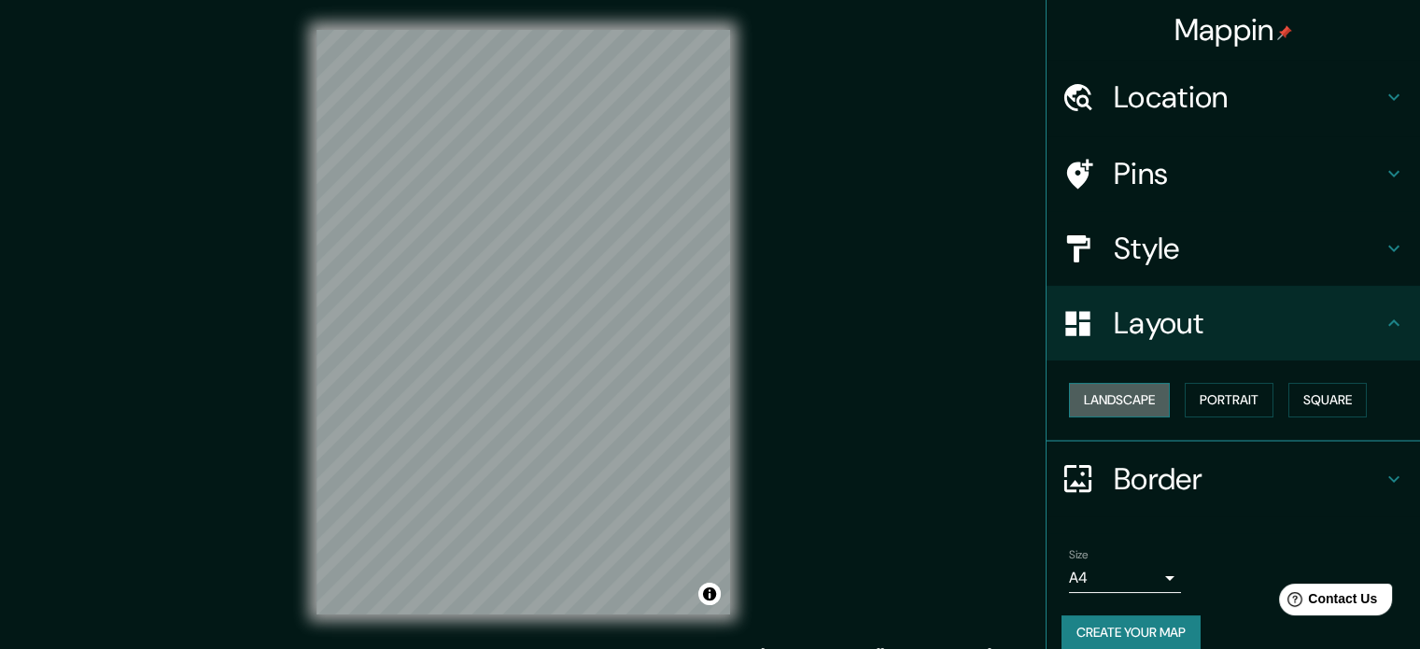
click at [1108, 397] on button "Landscape" at bounding box center [1119, 400] width 101 height 35
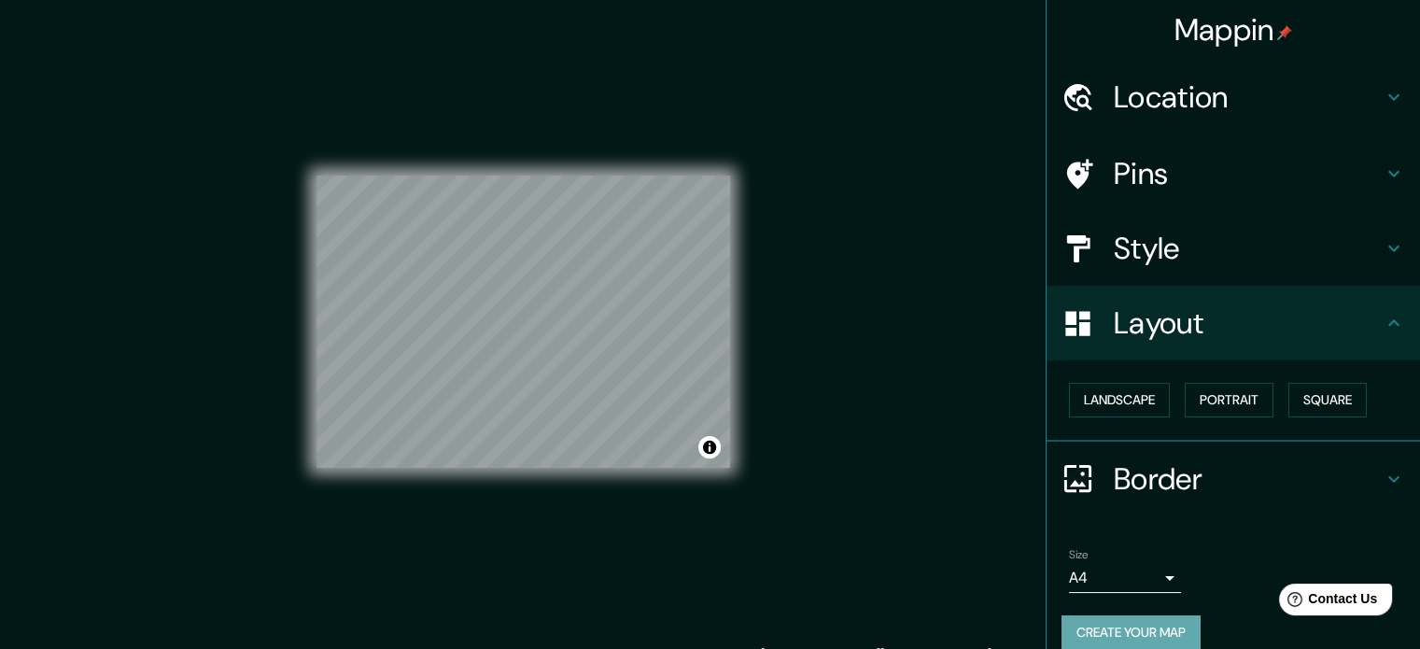
click at [1133, 617] on button "Create your map" at bounding box center [1130, 632] width 139 height 35
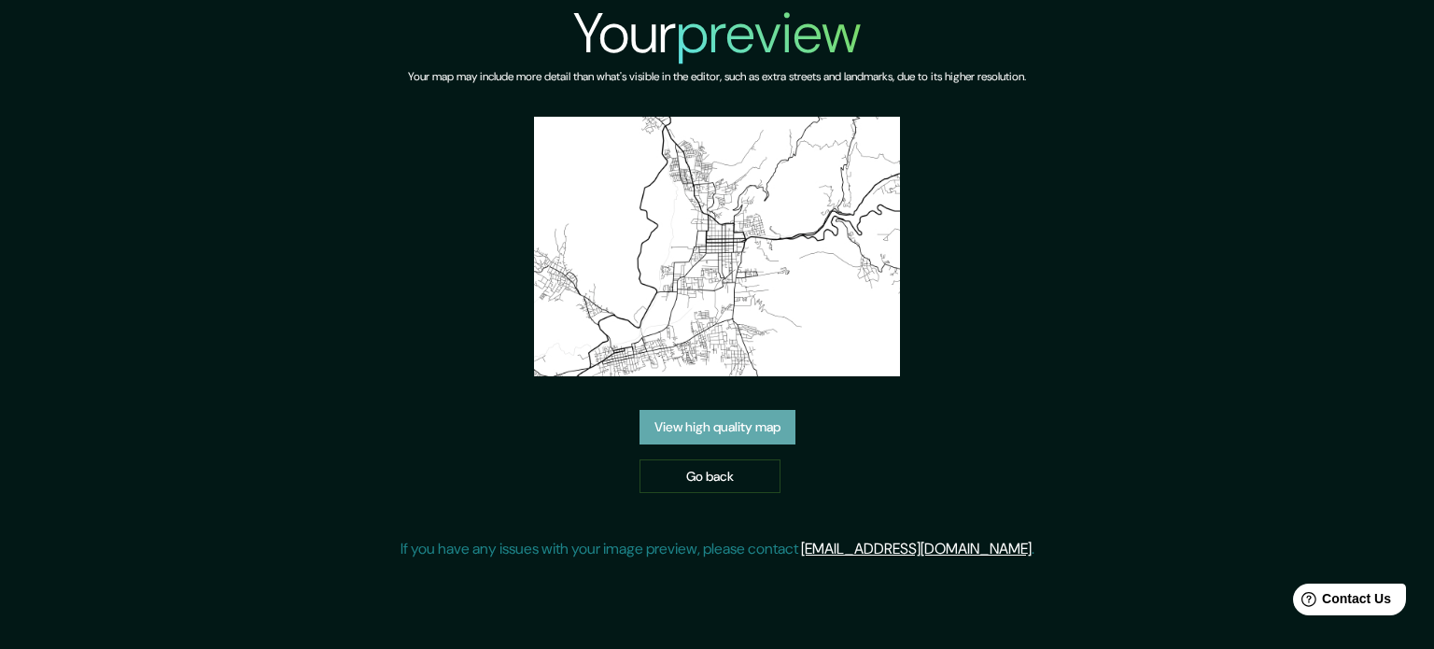
click at [746, 436] on link "View high quality map" at bounding box center [717, 427] width 156 height 35
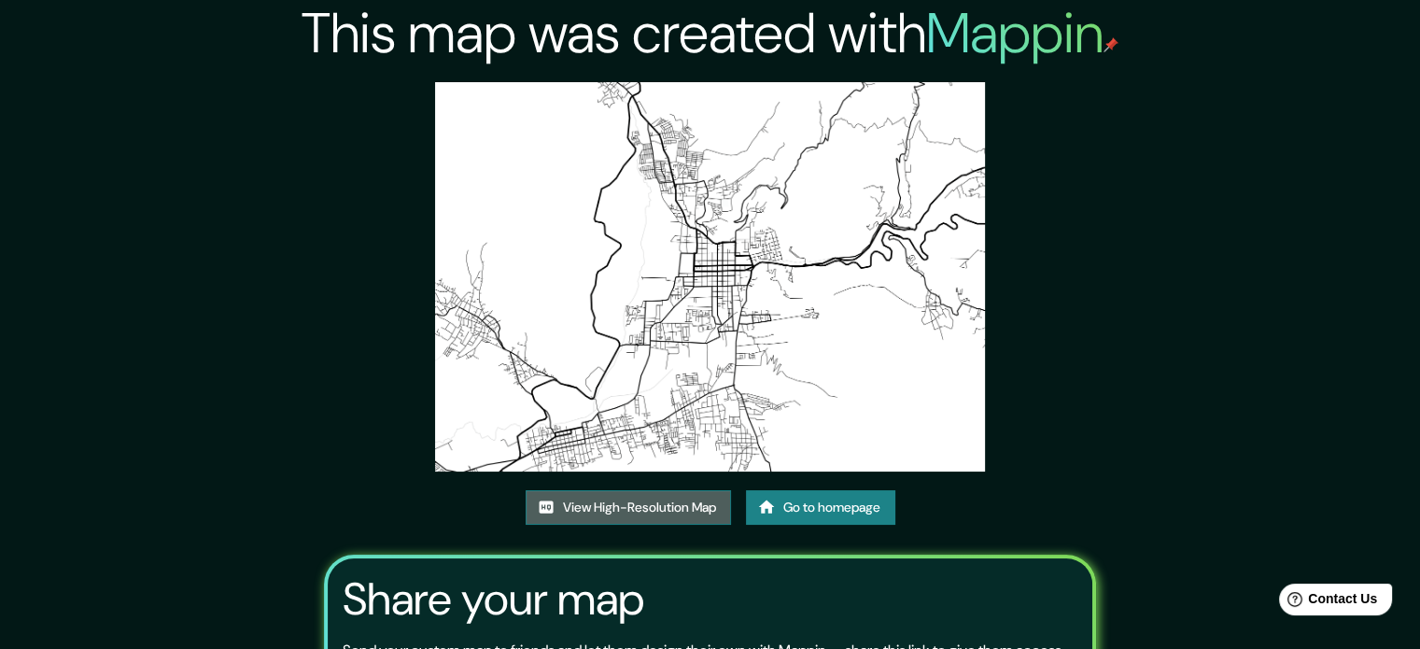
click at [676, 513] on link "View High-Resolution Map" at bounding box center [628, 507] width 205 height 35
drag, startPoint x: 791, startPoint y: 478, endPoint x: 793, endPoint y: 503, distance: 25.4
click at [792, 484] on div "This map was created with Mappin View High-Resolution Map Go to homepage Share …" at bounding box center [710, 417] width 817 height 834
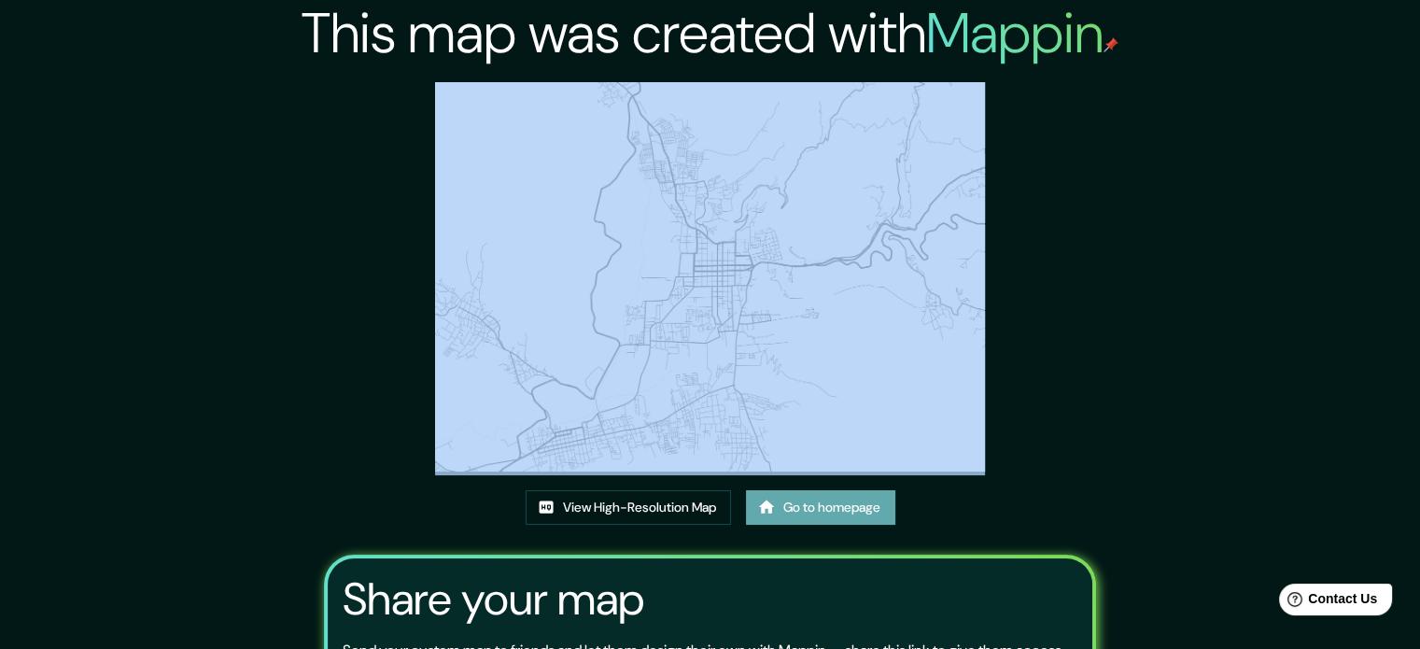
click at [793, 503] on link "Go to homepage" at bounding box center [820, 507] width 149 height 35
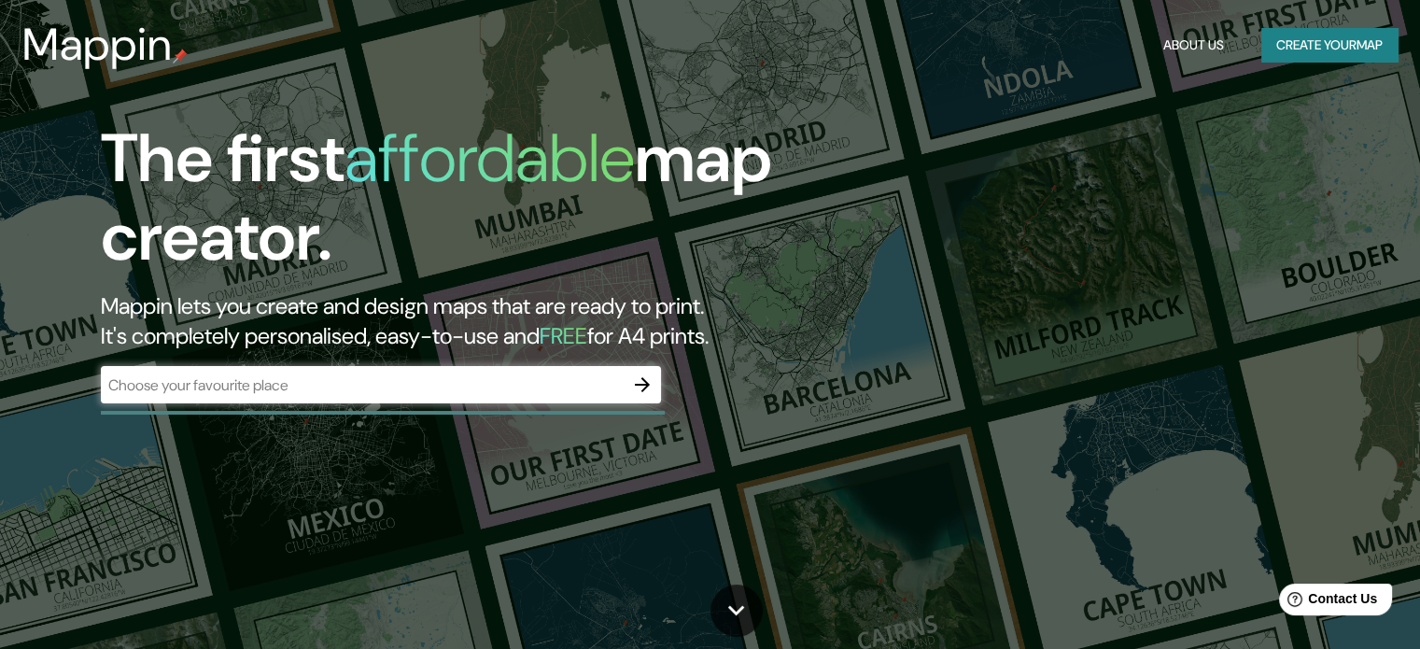
click at [423, 395] on div "​" at bounding box center [381, 384] width 560 height 37
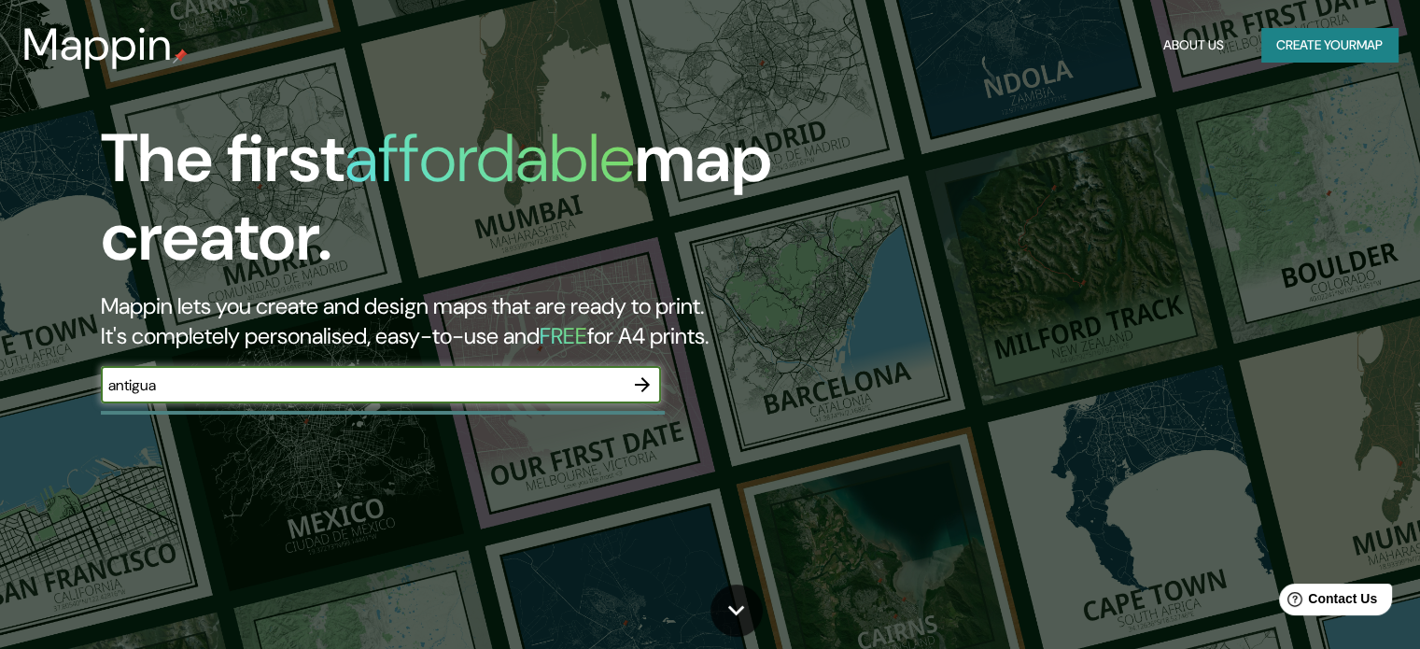
type input "antigua"
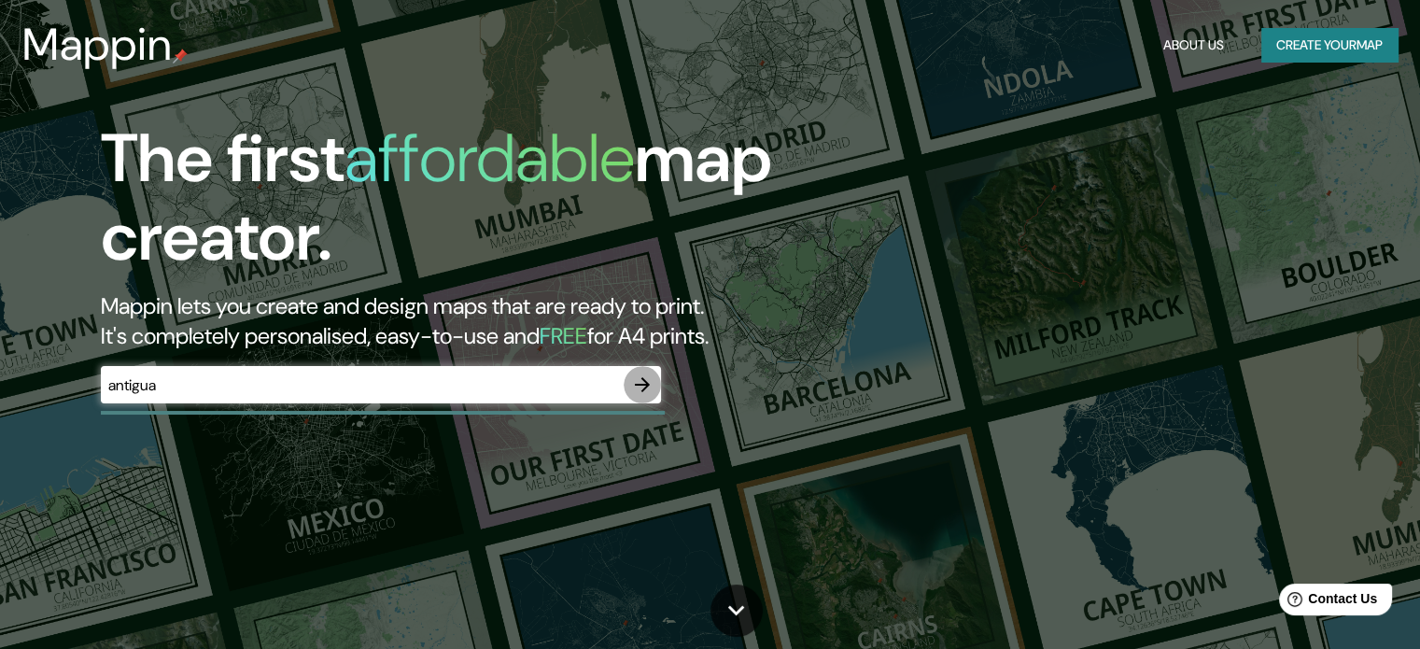
click at [638, 381] on icon "button" at bounding box center [642, 384] width 22 height 22
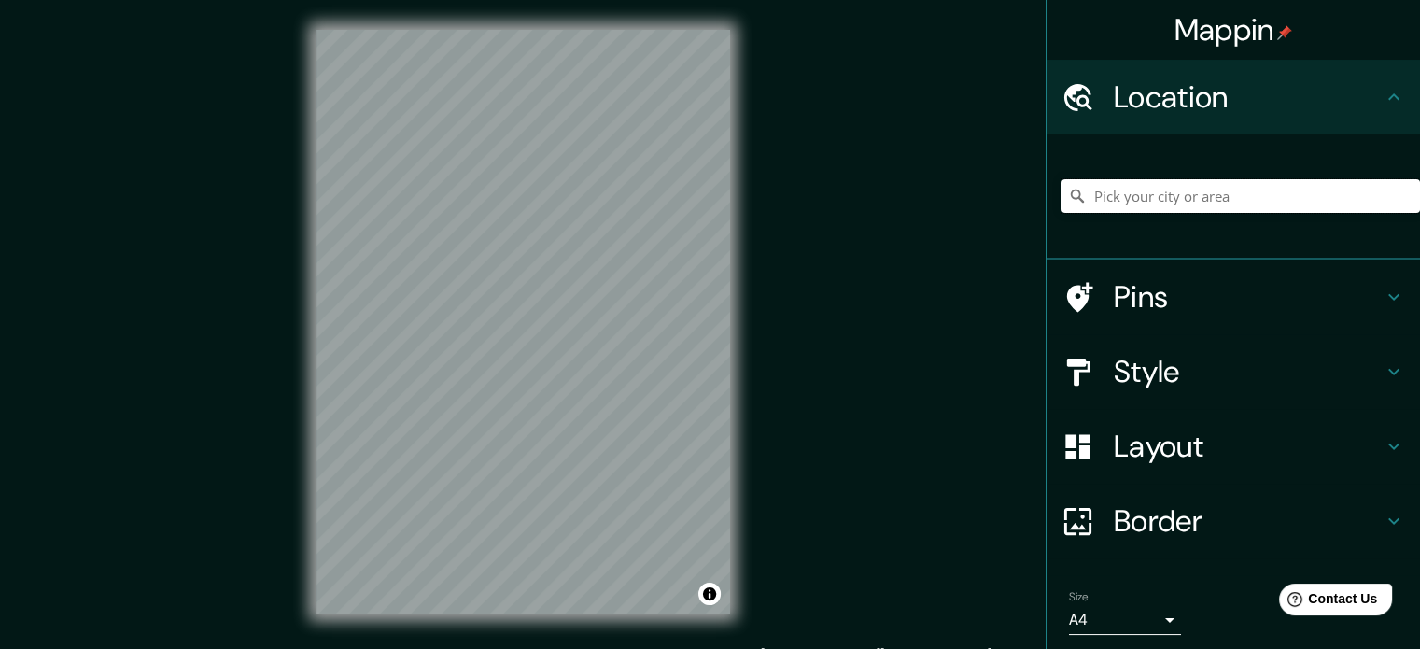
click at [1146, 183] on input "Pick your city or area" at bounding box center [1240, 196] width 358 height 34
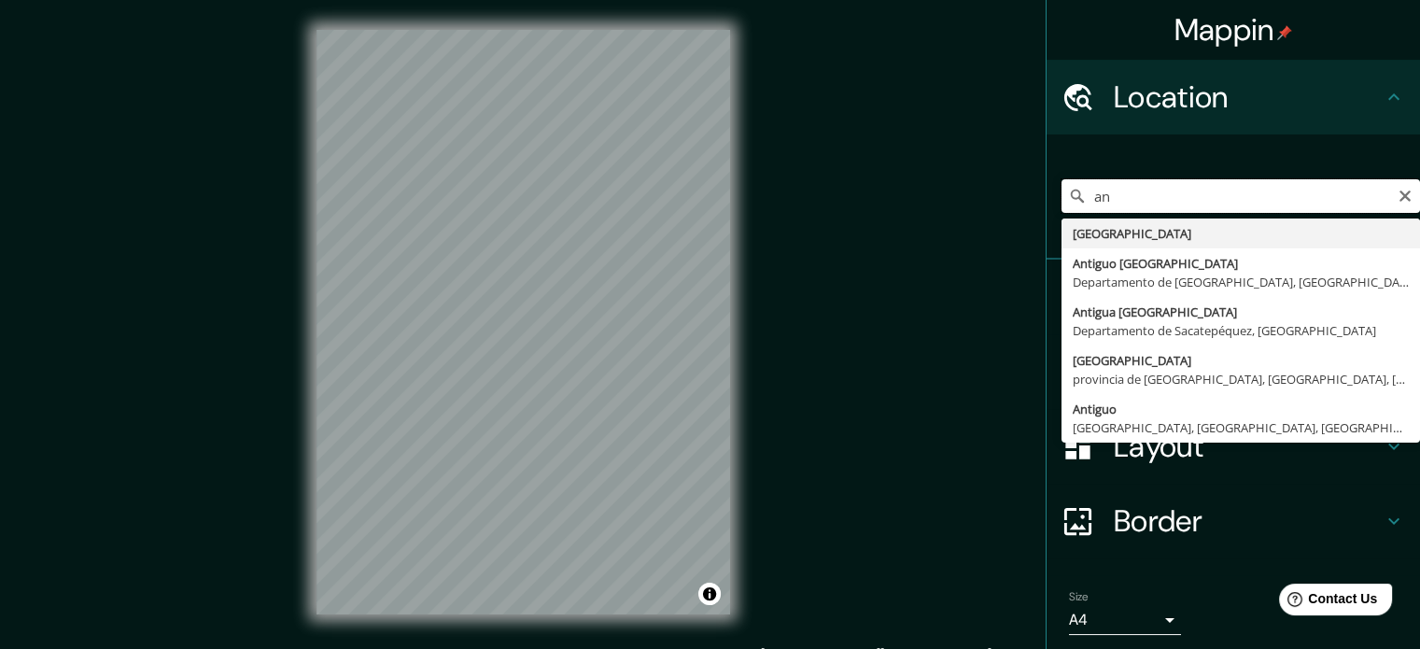
type input "a"
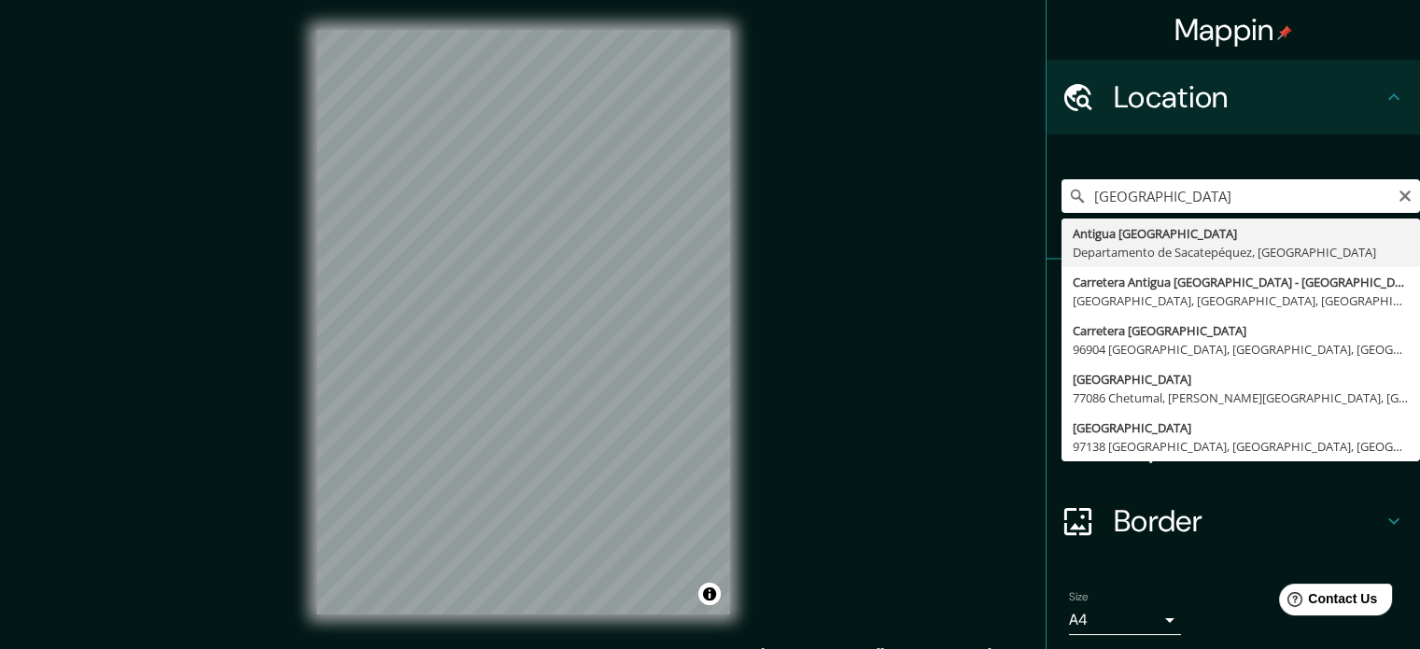
type input "[GEOGRAPHIC_DATA], [GEOGRAPHIC_DATA], [GEOGRAPHIC_DATA]"
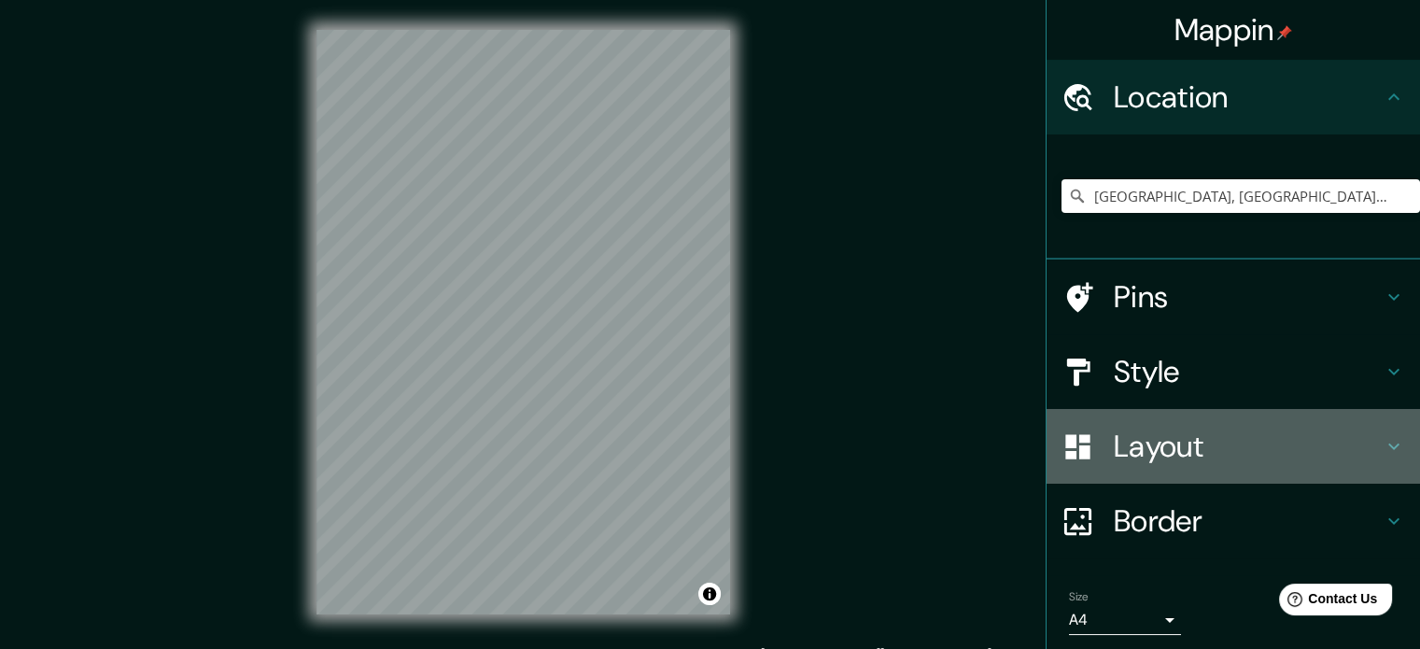
click at [1180, 442] on h4 "Layout" at bounding box center [1248, 446] width 269 height 37
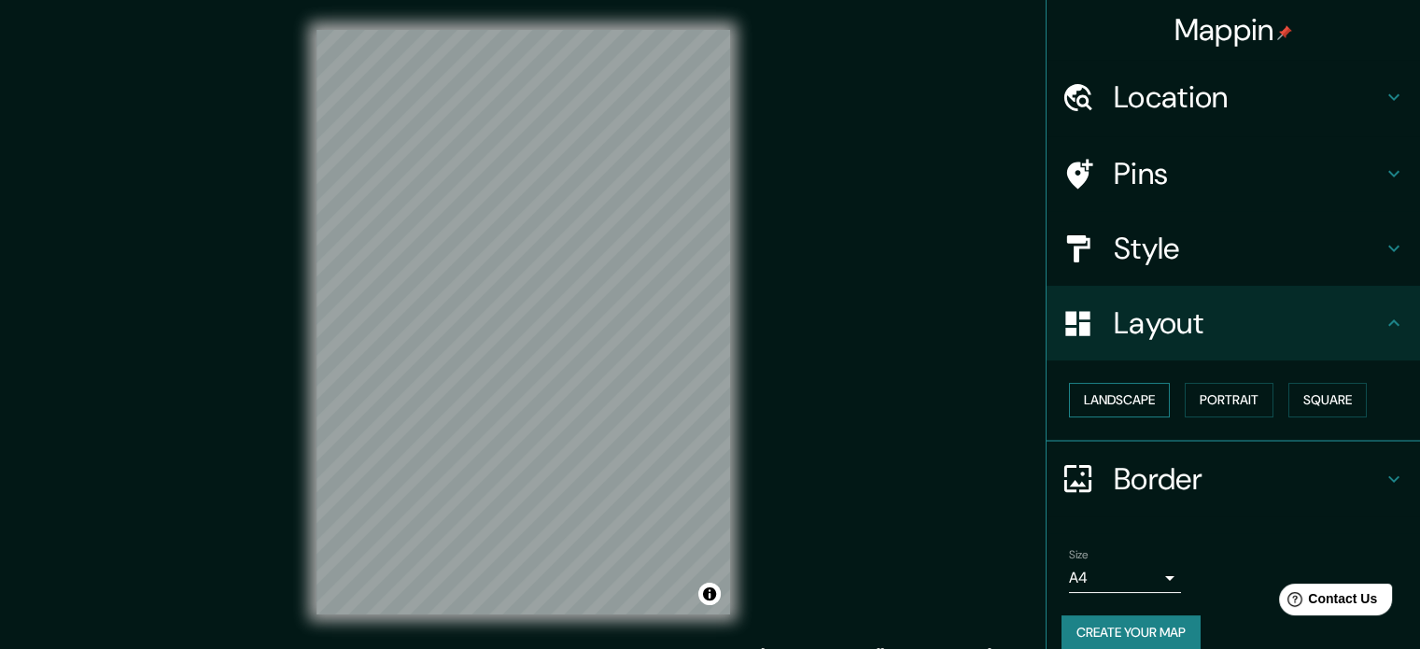
click at [1141, 395] on button "Landscape" at bounding box center [1119, 400] width 101 height 35
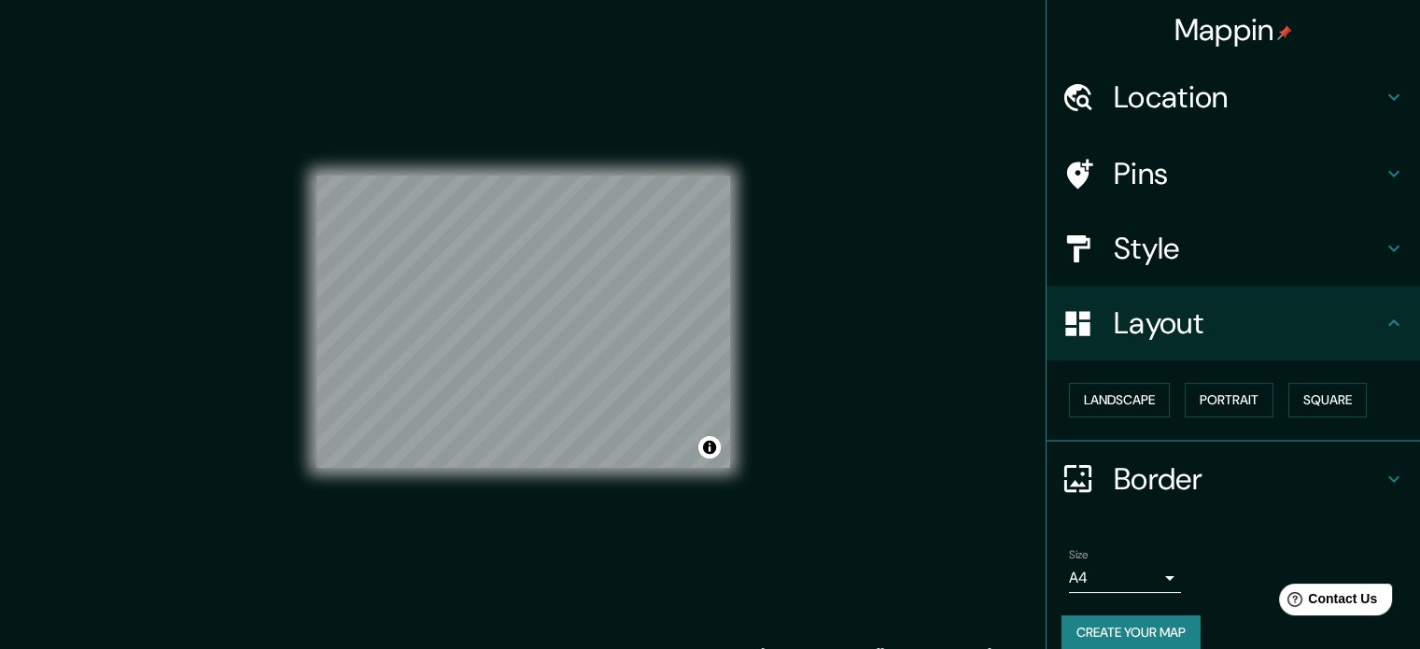
click at [1164, 239] on h4 "Style" at bounding box center [1248, 248] width 269 height 37
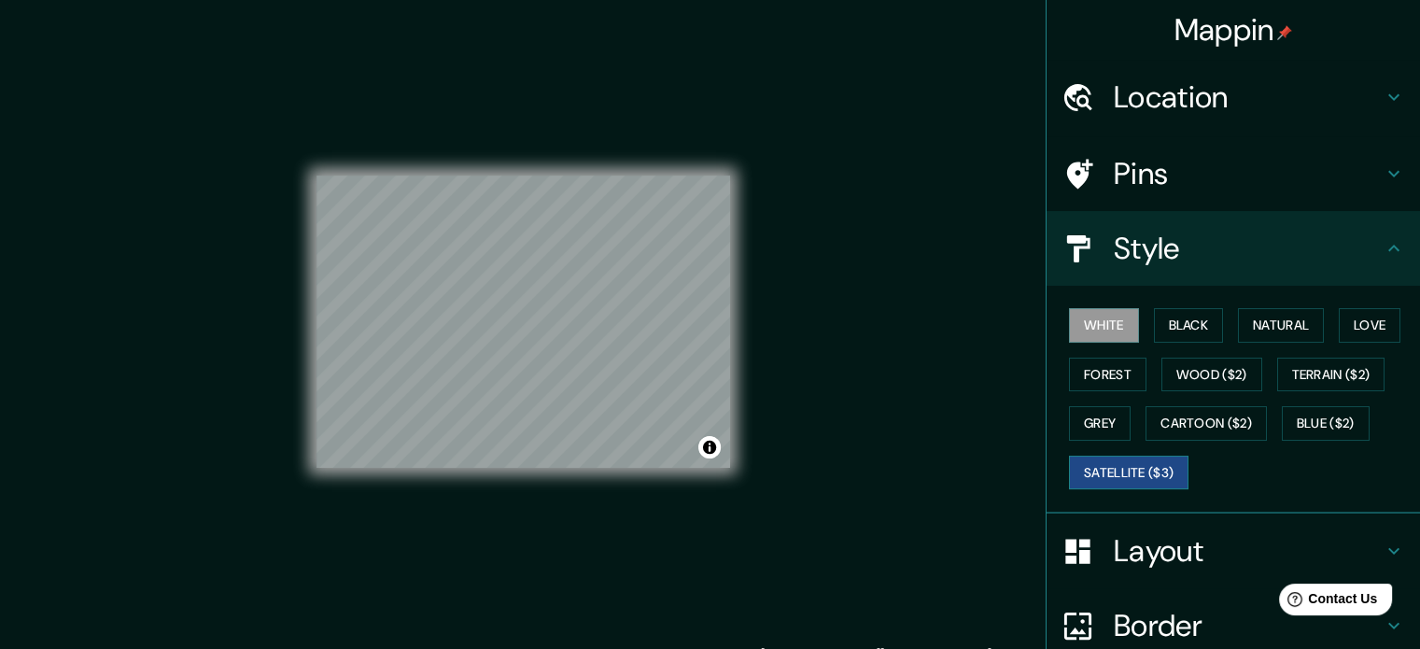
click at [1092, 475] on button "Satellite ($3)" at bounding box center [1128, 473] width 119 height 35
click at [1083, 320] on button "White" at bounding box center [1104, 325] width 70 height 35
drag, startPoint x: 740, startPoint y: 357, endPoint x: 959, endPoint y: 365, distance: 218.6
click at [959, 365] on div "Mappin Location [GEOGRAPHIC_DATA] [GEOGRAPHIC_DATA], [GEOGRAPHIC_DATA], [GEOGRA…" at bounding box center [710, 337] width 1420 height 674
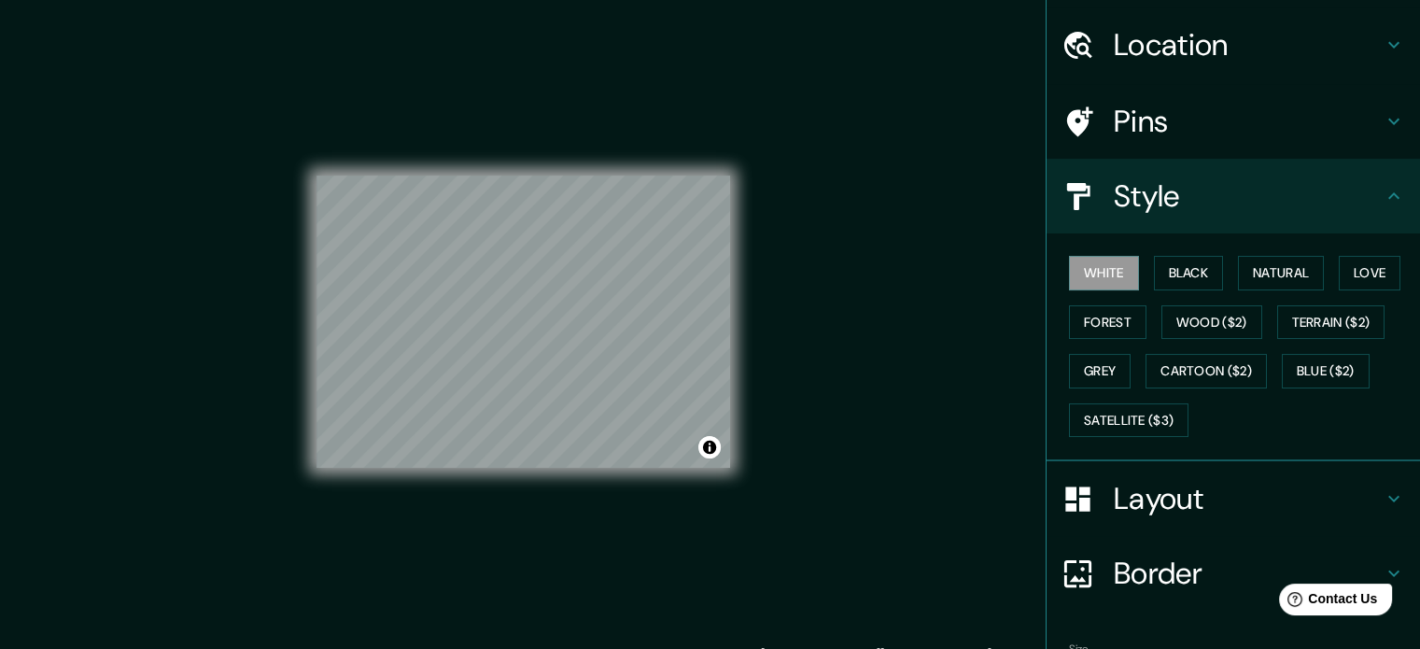
scroll to position [166, 0]
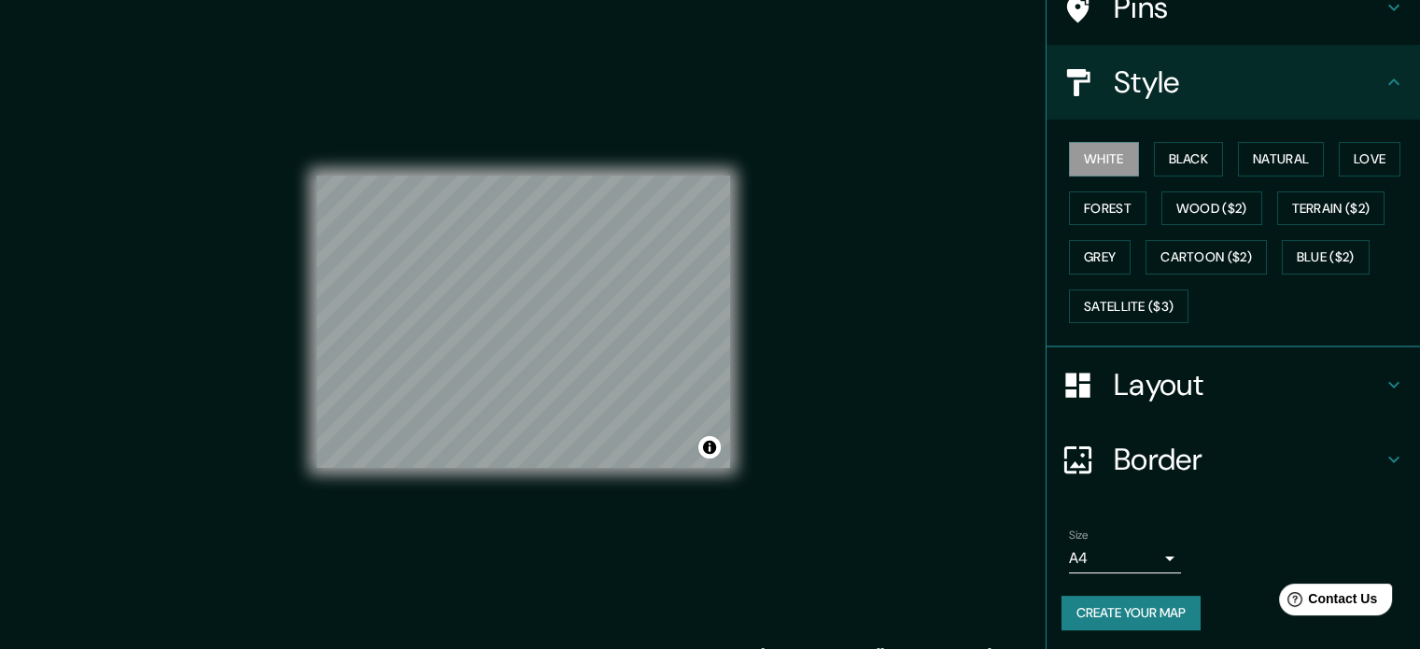
click at [1110, 565] on body "Mappin Location [GEOGRAPHIC_DATA] [GEOGRAPHIC_DATA], [GEOGRAPHIC_DATA], [GEOGRA…" at bounding box center [710, 324] width 1420 height 649
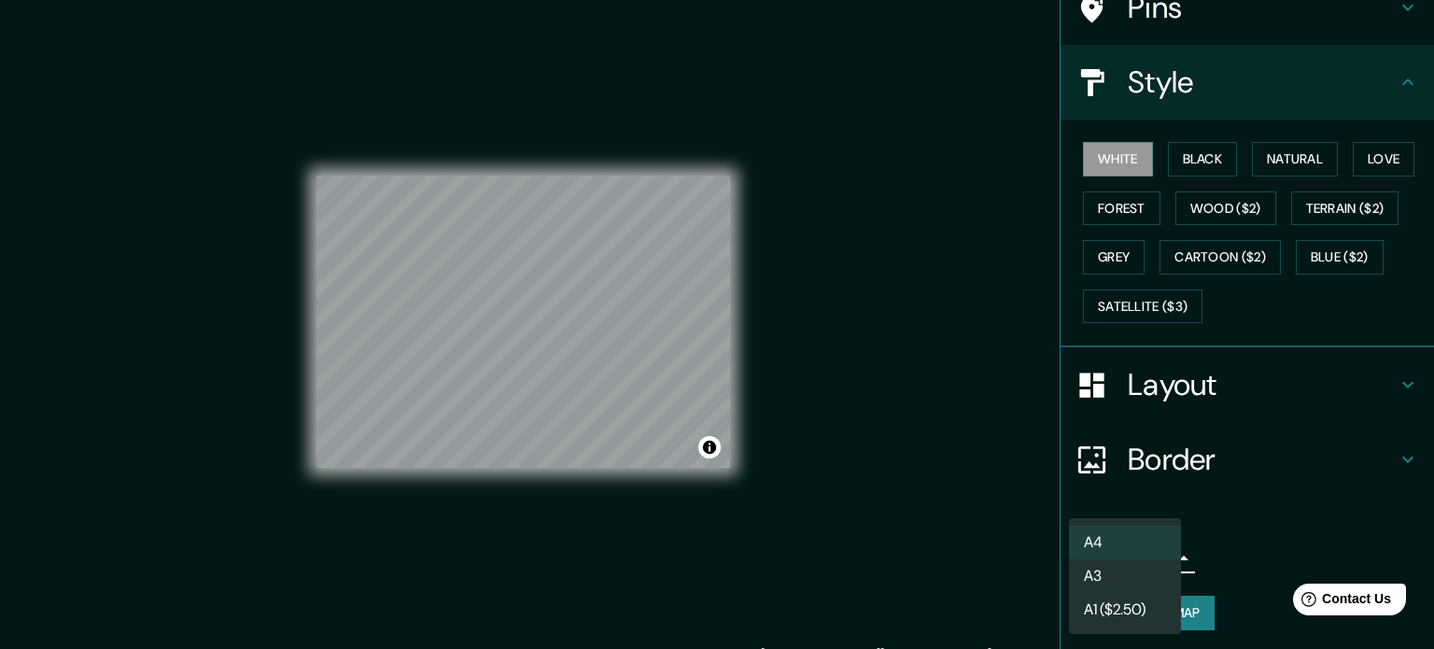
drag, startPoint x: 1102, startPoint y: 537, endPoint x: 1108, endPoint y: 563, distance: 26.7
click at [1108, 563] on ul "A4 A3 A1 ($2.50)" at bounding box center [1125, 576] width 112 height 116
click at [1108, 567] on li "A3" at bounding box center [1125, 576] width 112 height 34
type input "a4"
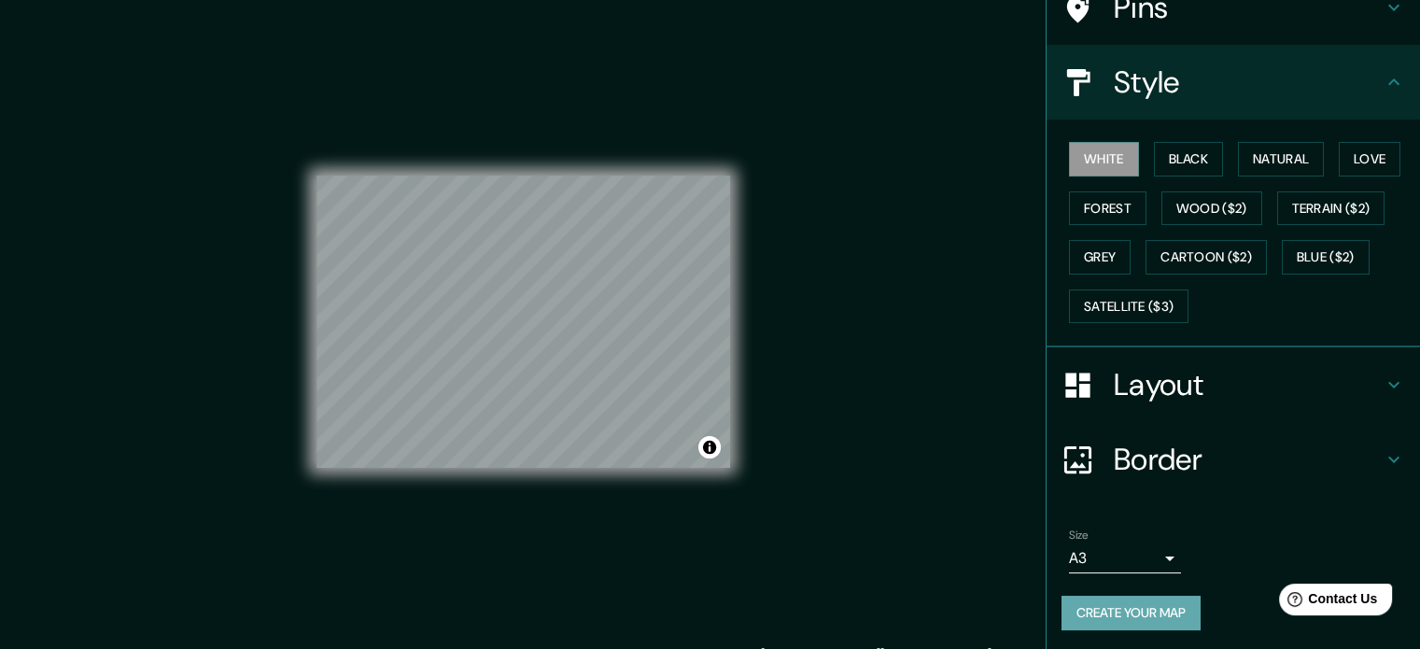
click at [1108, 597] on button "Create your map" at bounding box center [1130, 613] width 139 height 35
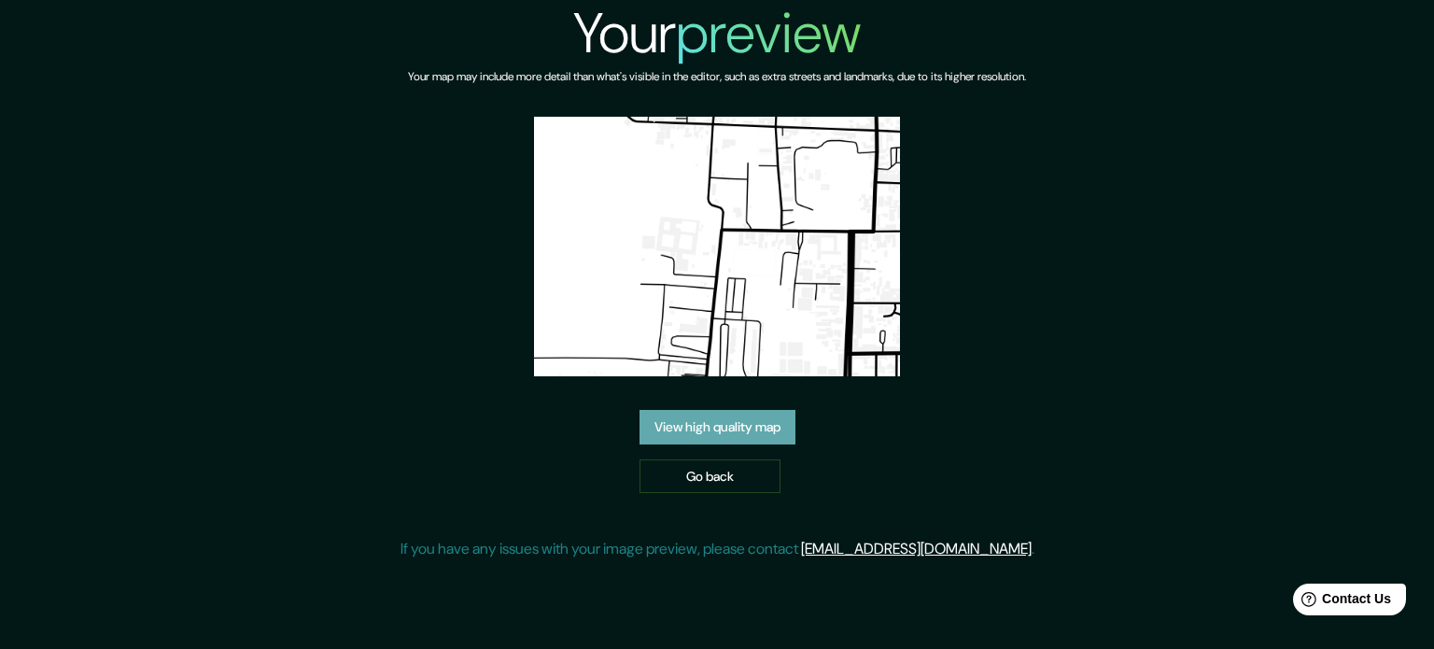
click at [727, 443] on link "View high quality map" at bounding box center [717, 427] width 156 height 35
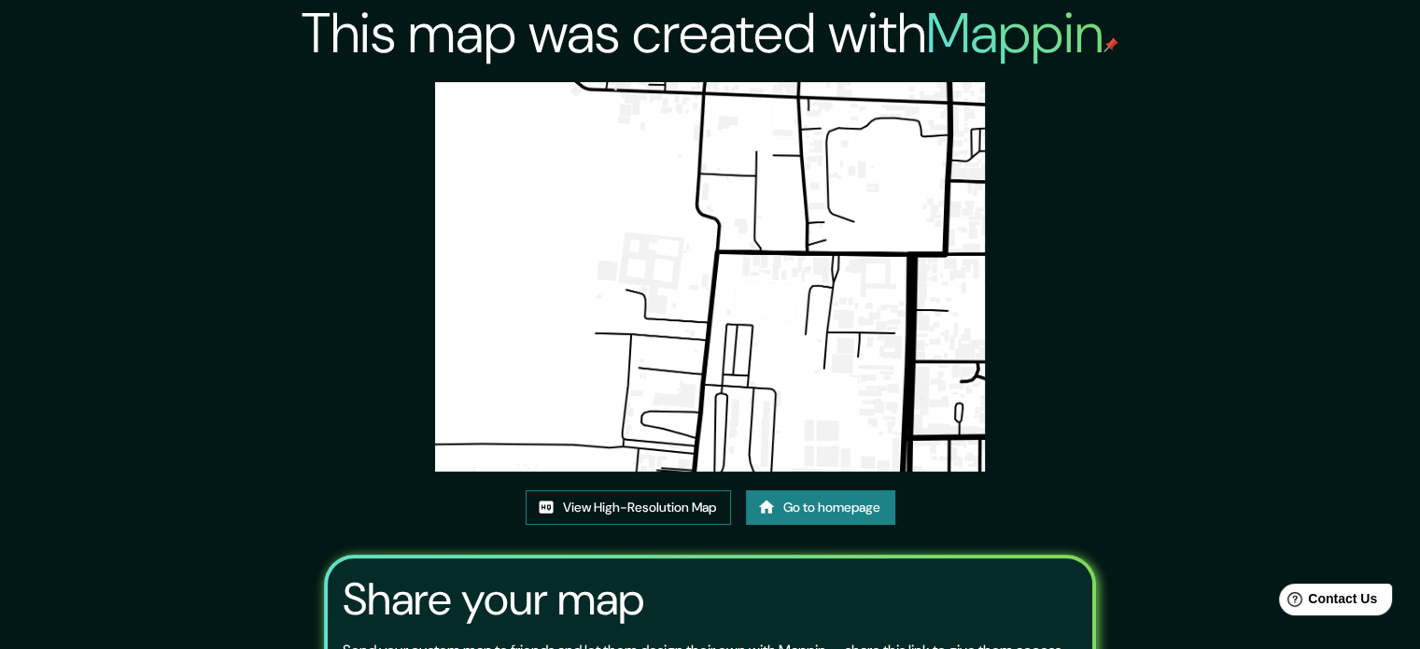
click at [647, 506] on link "View High-Resolution Map" at bounding box center [628, 507] width 205 height 35
